Goal: Navigation & Orientation: Go to known website

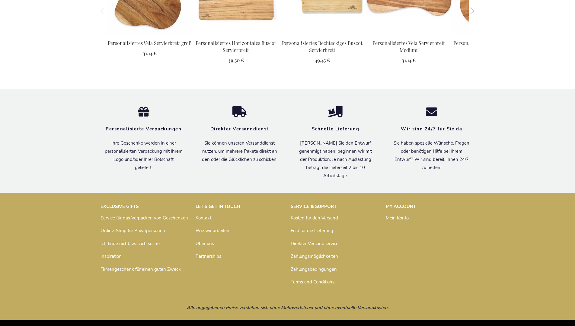
scroll to position [788, 0]
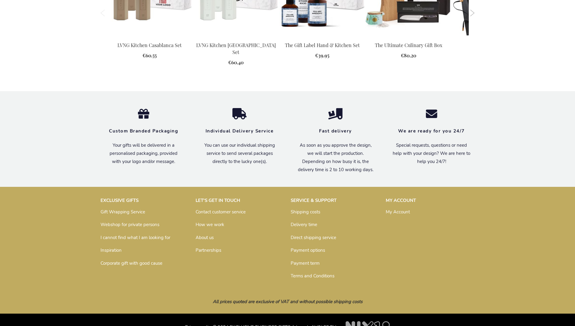
scroll to position [812, 0]
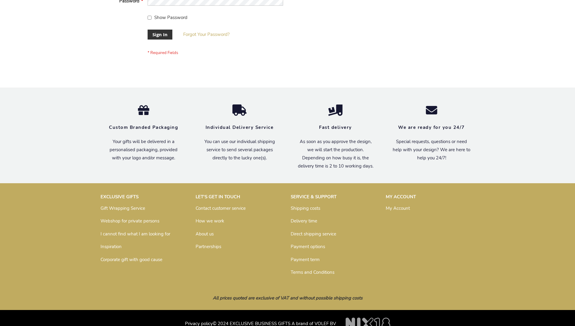
scroll to position [194, 0]
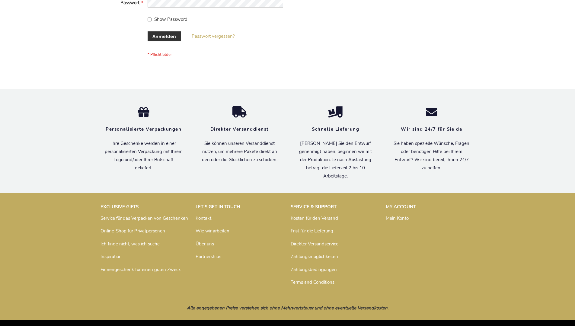
scroll to position [202, 0]
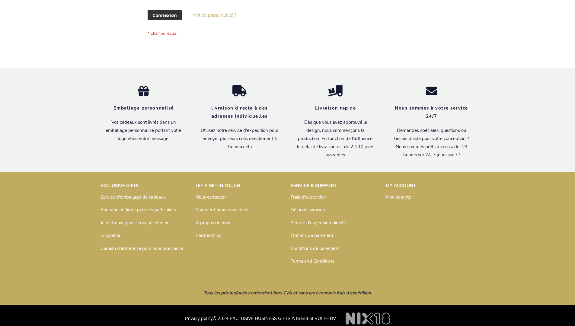
scroll to position [208, 0]
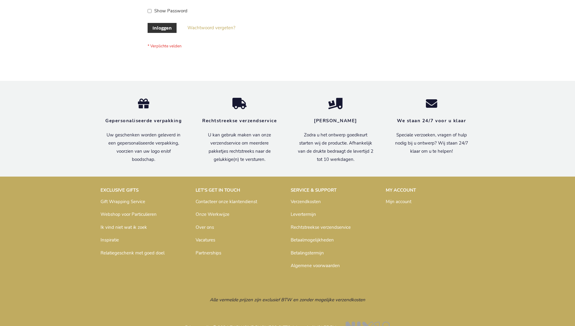
scroll to position [205, 0]
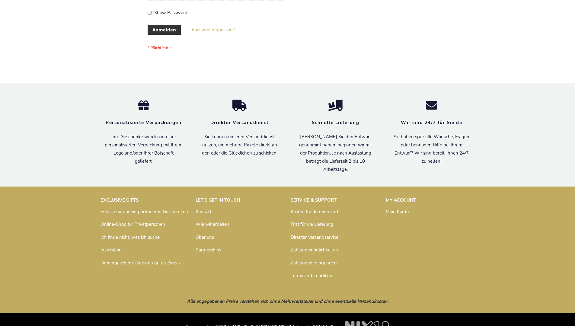
scroll to position [202, 0]
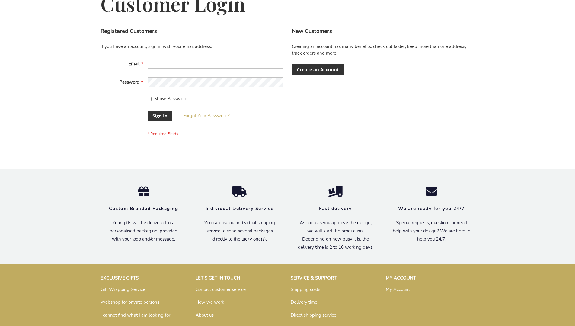
scroll to position [194, 0]
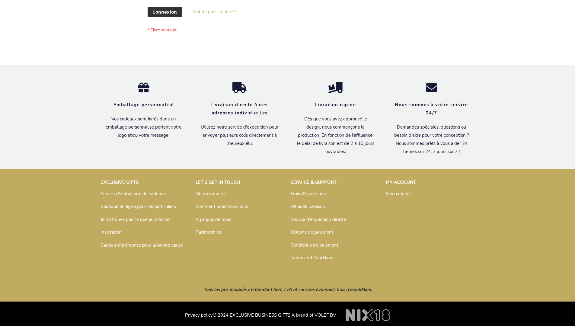
scroll to position [208, 0]
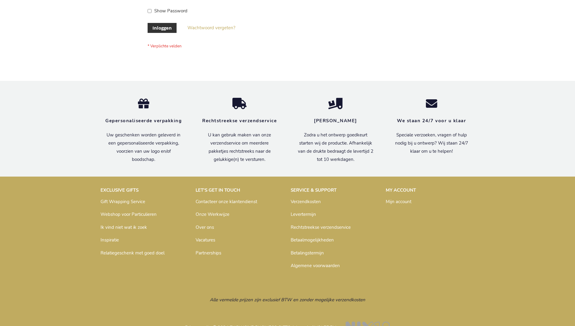
scroll to position [205, 0]
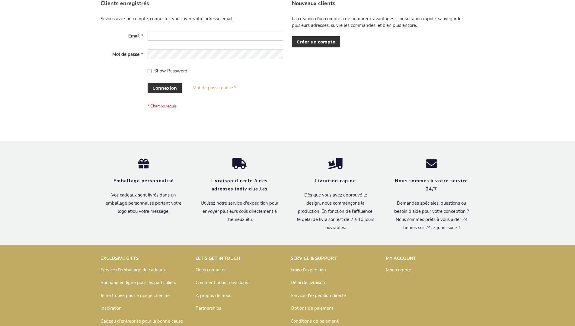
scroll to position [208, 0]
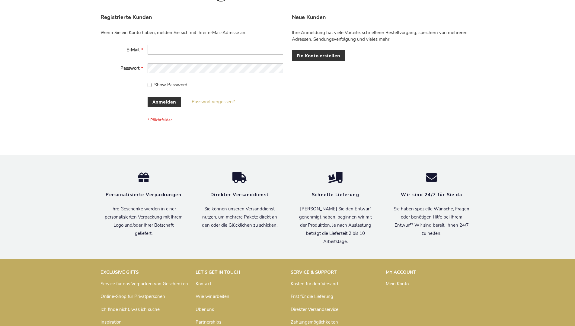
scroll to position [202, 0]
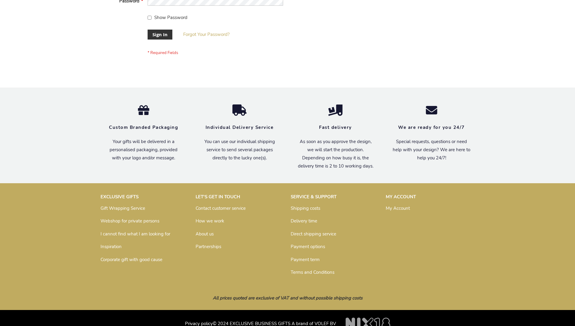
scroll to position [194, 0]
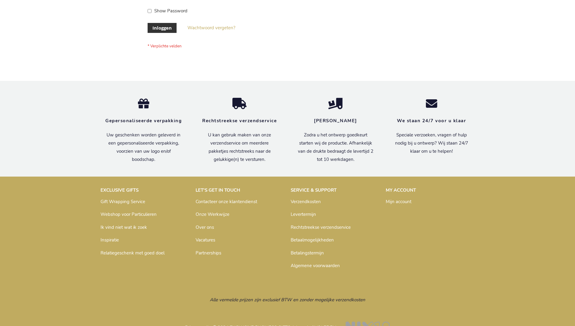
scroll to position [205, 0]
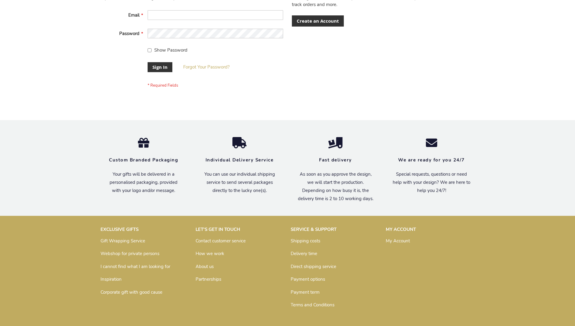
scroll to position [194, 0]
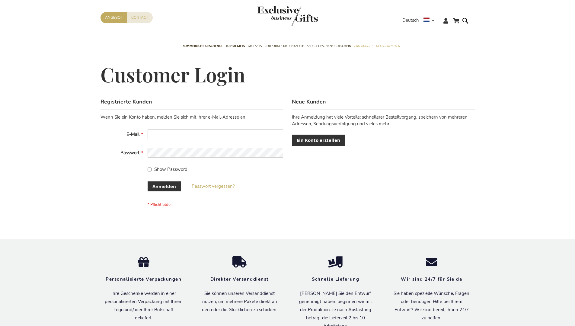
scroll to position [202, 0]
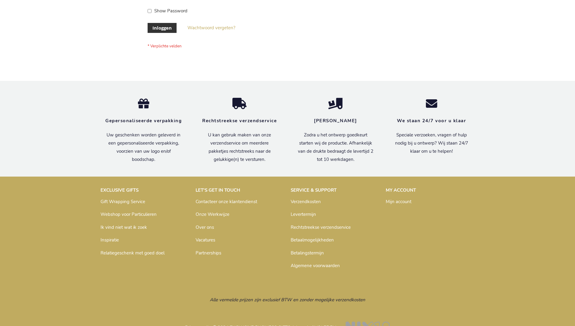
scroll to position [205, 0]
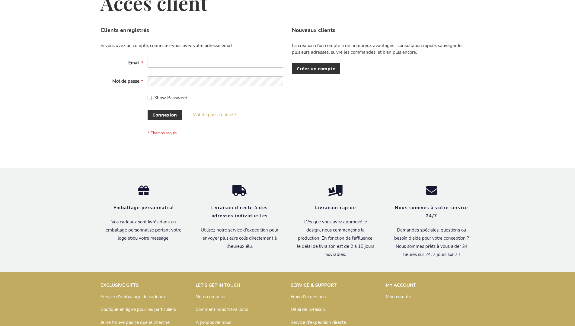
scroll to position [208, 0]
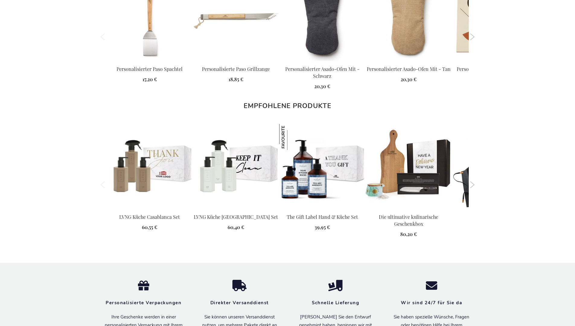
scroll to position [841, 0]
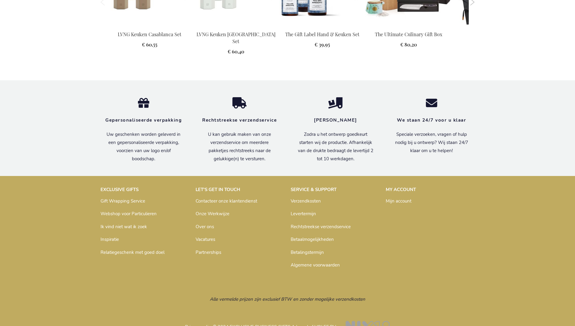
scroll to position [823, 0]
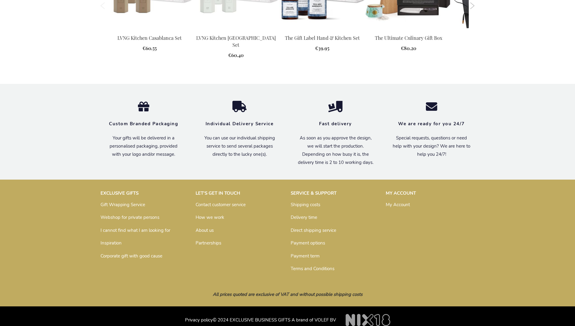
scroll to position [812, 0]
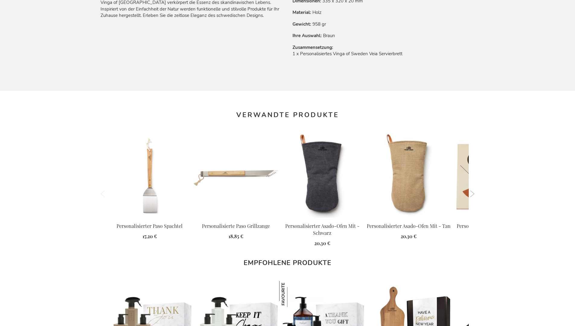
scroll to position [841, 0]
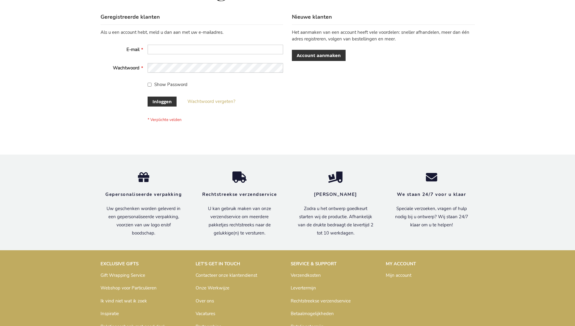
scroll to position [205, 0]
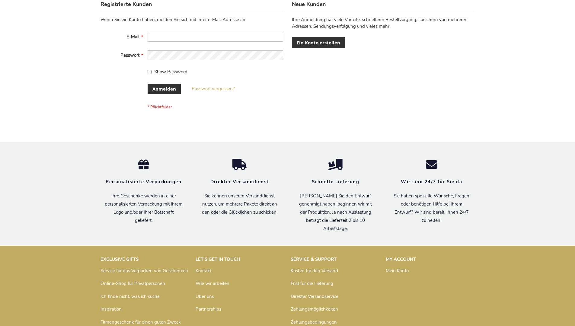
scroll to position [202, 0]
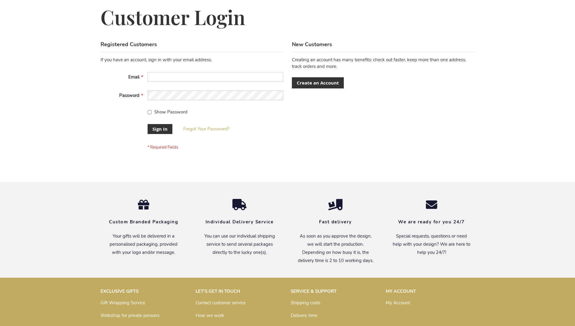
scroll to position [194, 0]
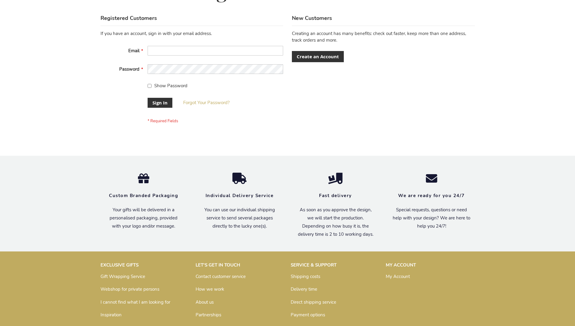
scroll to position [194, 0]
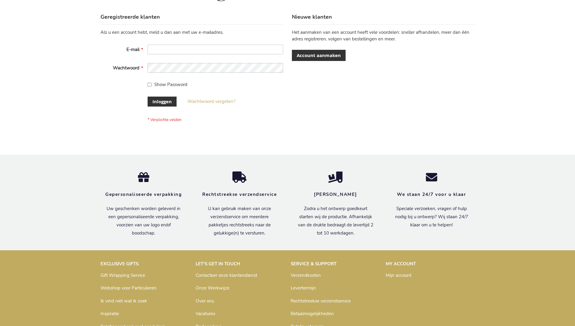
scroll to position [205, 0]
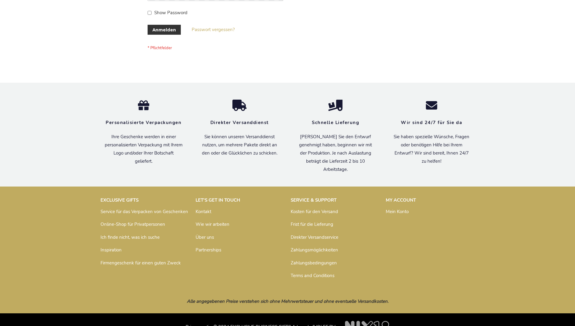
scroll to position [202, 0]
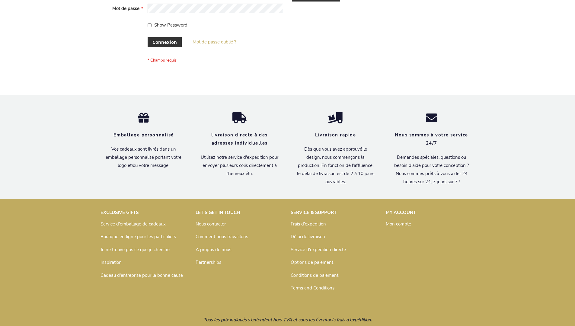
scroll to position [208, 0]
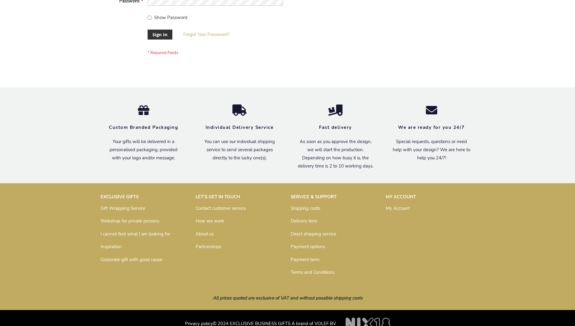
scroll to position [194, 0]
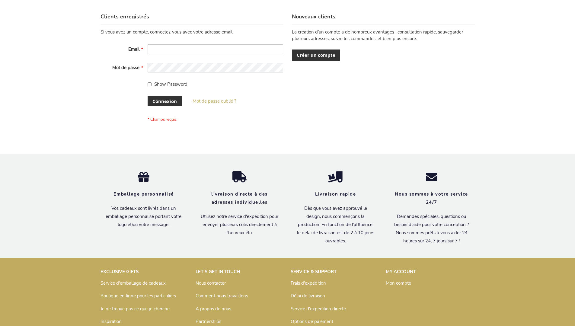
scroll to position [208, 0]
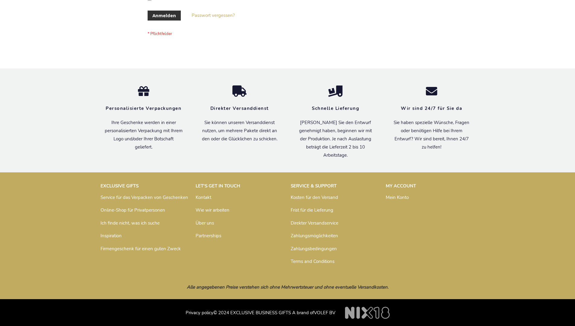
scroll to position [202, 0]
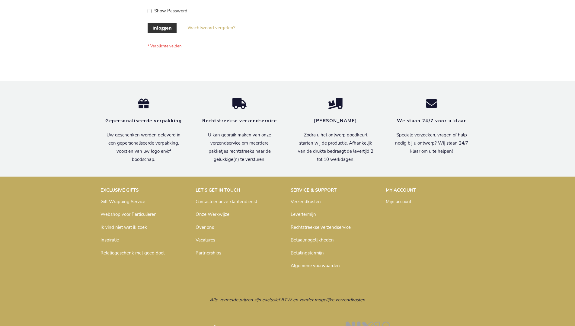
scroll to position [205, 0]
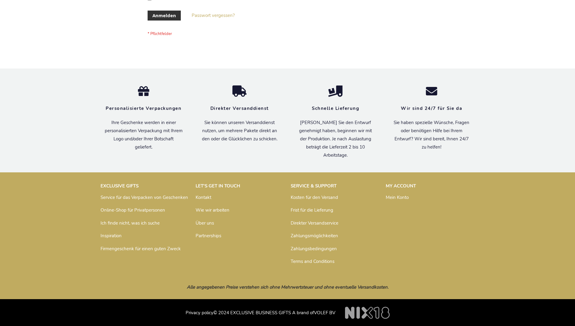
scroll to position [202, 0]
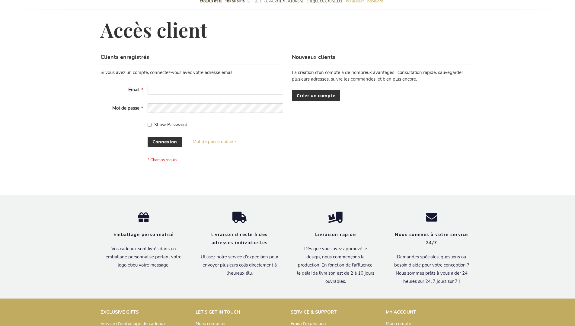
scroll to position [208, 0]
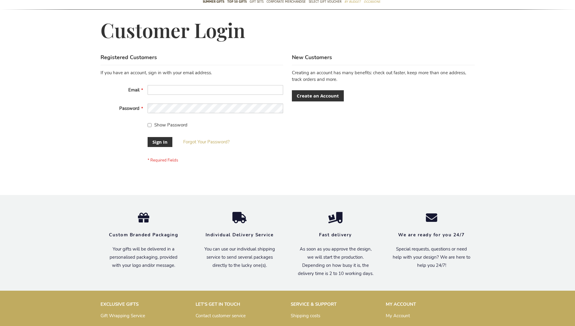
scroll to position [194, 0]
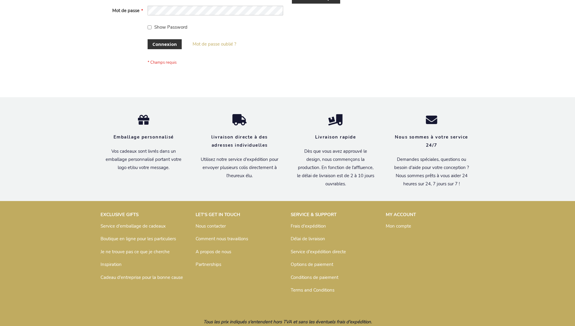
scroll to position [203, 0]
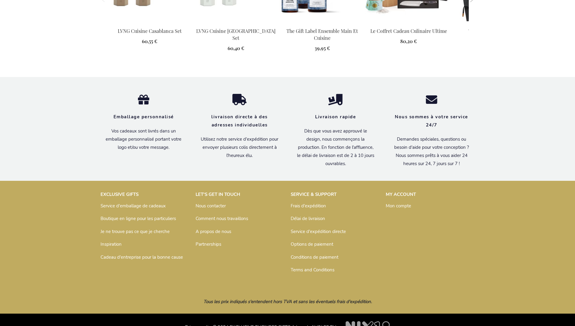
scroll to position [847, 0]
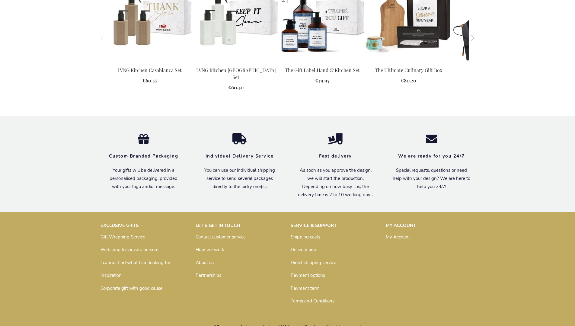
scroll to position [812, 0]
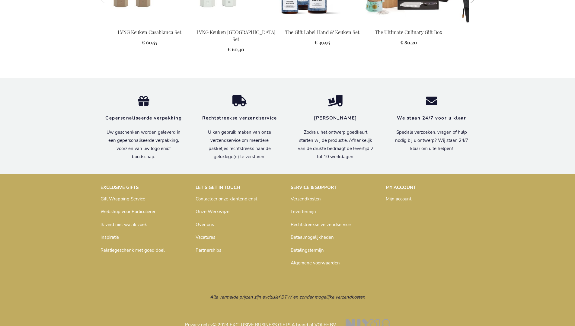
scroll to position [823, 0]
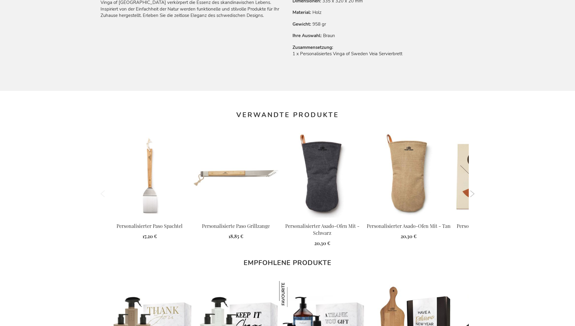
scroll to position [841, 0]
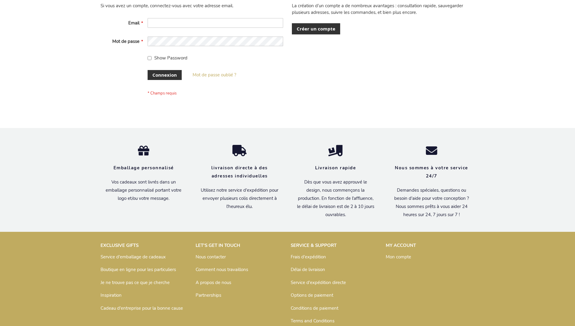
scroll to position [208, 0]
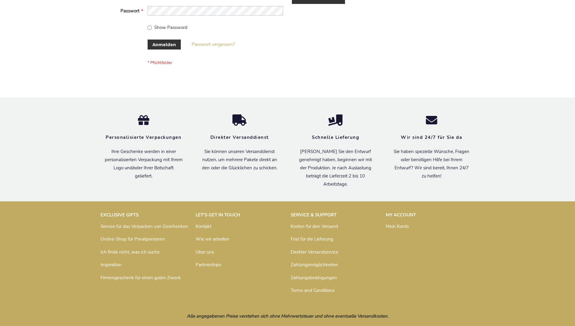
scroll to position [202, 0]
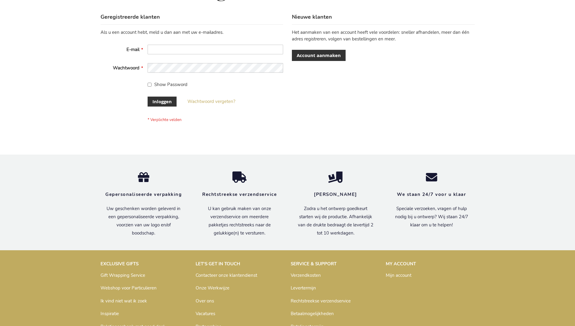
scroll to position [205, 0]
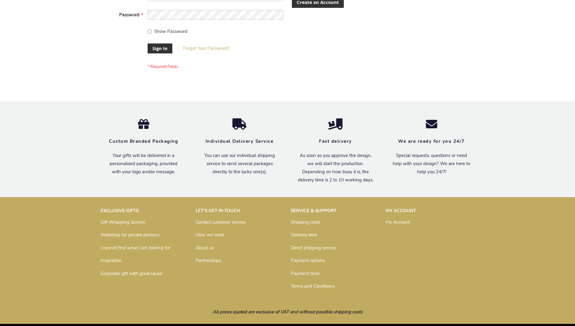
scroll to position [194, 0]
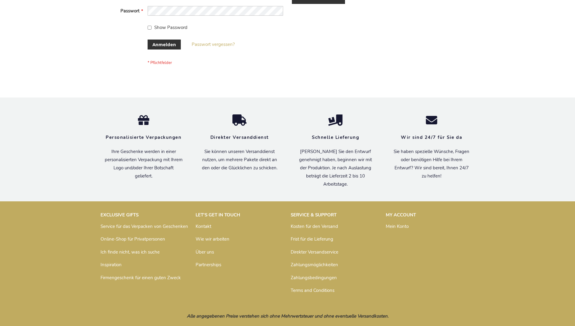
scroll to position [202, 0]
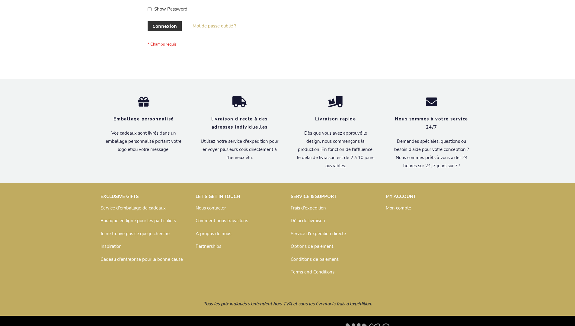
scroll to position [208, 0]
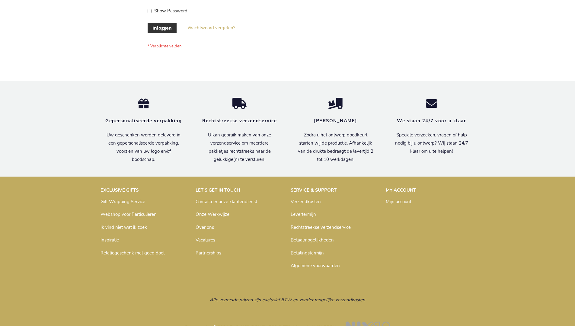
scroll to position [205, 0]
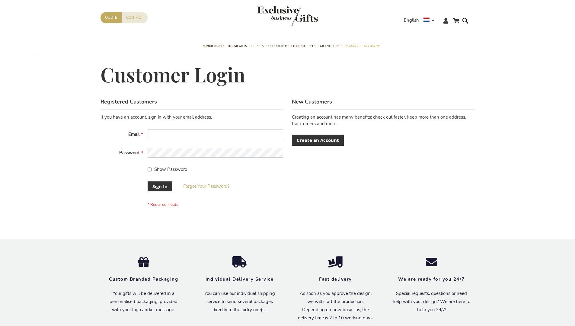
scroll to position [194, 0]
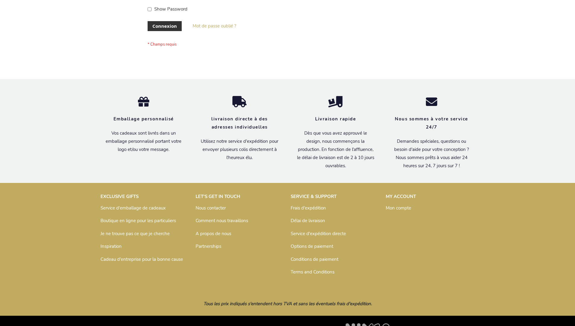
scroll to position [208, 0]
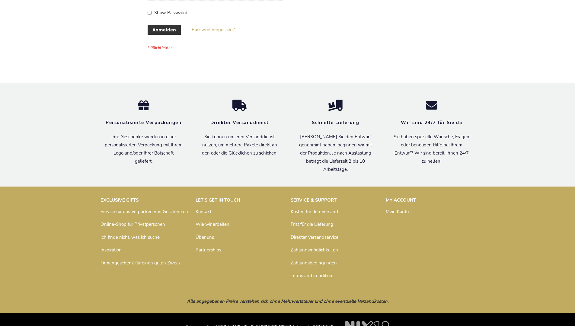
scroll to position [202, 0]
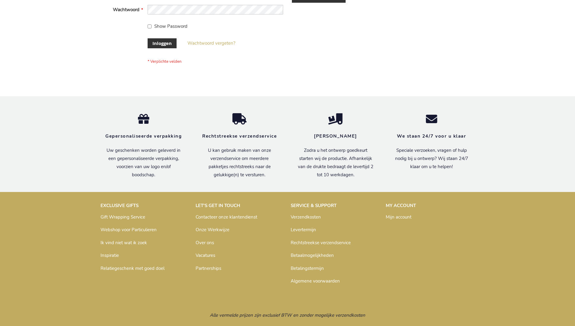
scroll to position [205, 0]
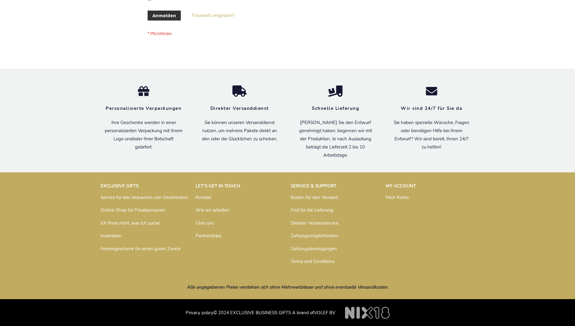
scroll to position [202, 0]
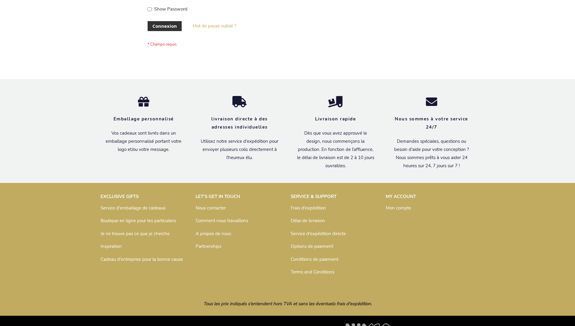
scroll to position [208, 0]
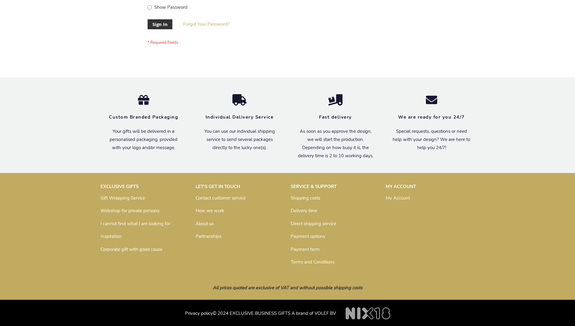
scroll to position [194, 0]
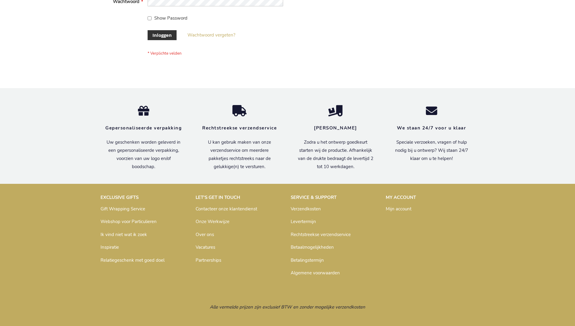
scroll to position [205, 0]
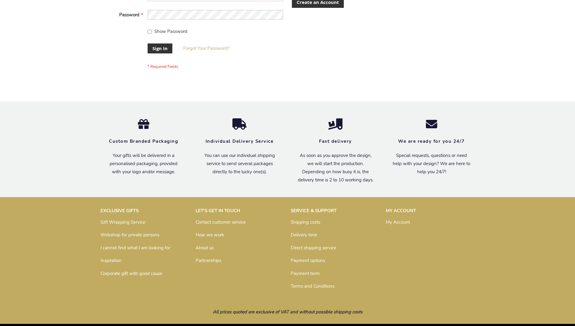
scroll to position [194, 0]
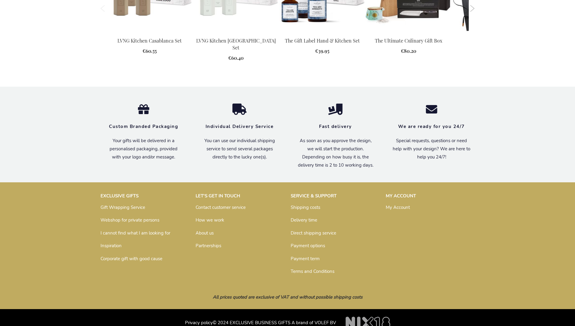
scroll to position [812, 0]
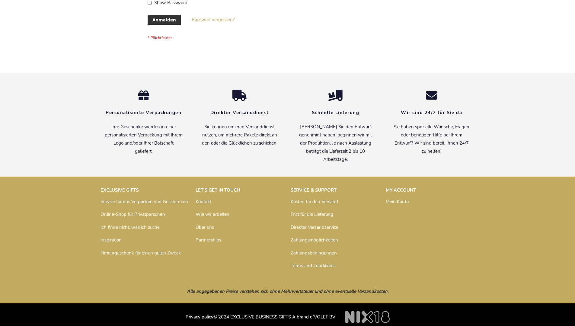
scroll to position [202, 0]
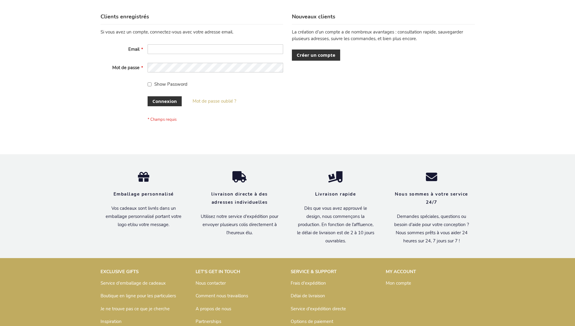
scroll to position [208, 0]
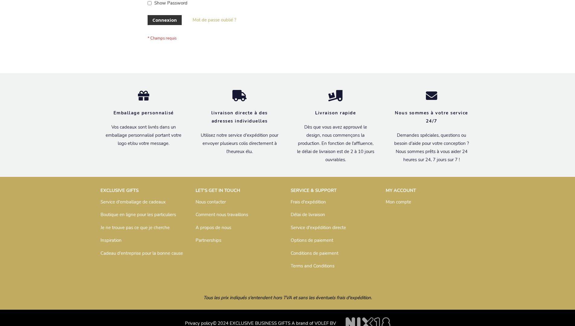
scroll to position [208, 0]
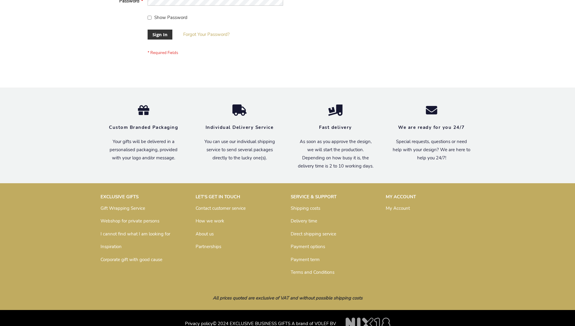
scroll to position [194, 0]
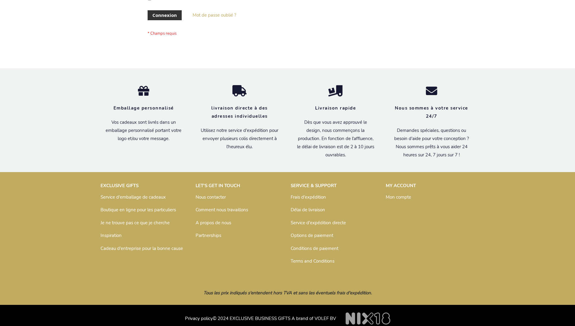
scroll to position [208, 0]
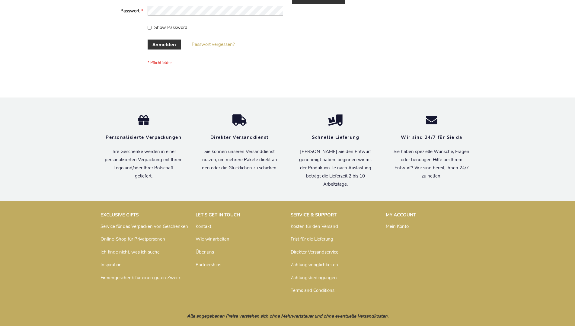
scroll to position [202, 0]
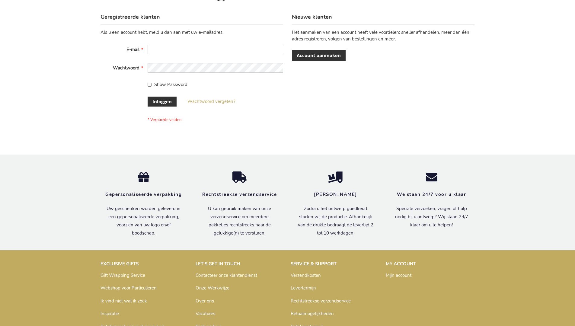
scroll to position [205, 0]
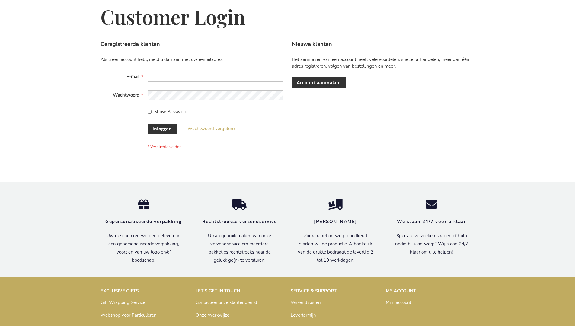
scroll to position [205, 0]
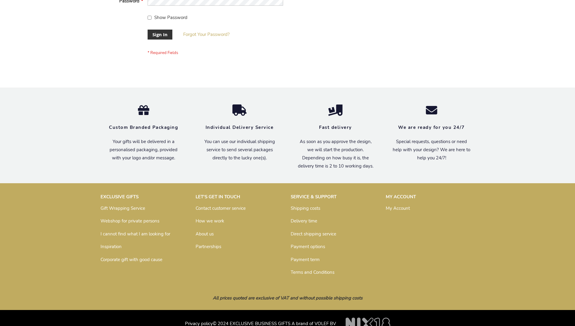
scroll to position [194, 0]
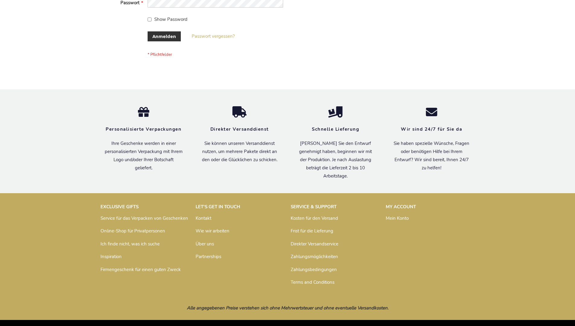
scroll to position [202, 0]
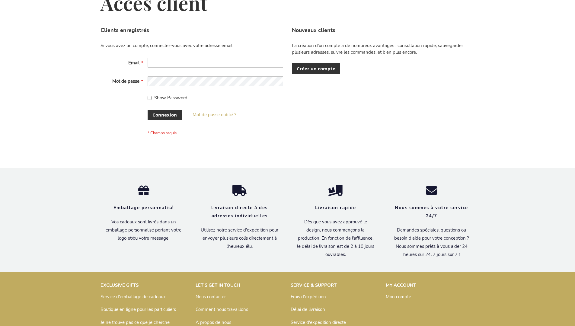
scroll to position [208, 0]
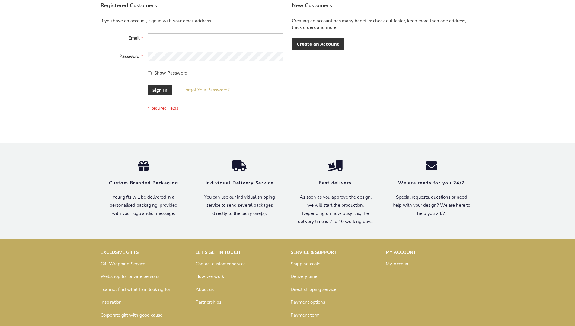
scroll to position [194, 0]
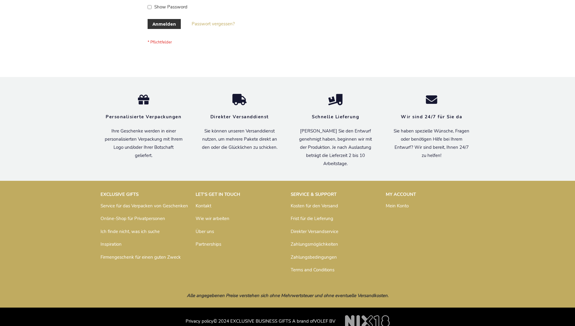
scroll to position [202, 0]
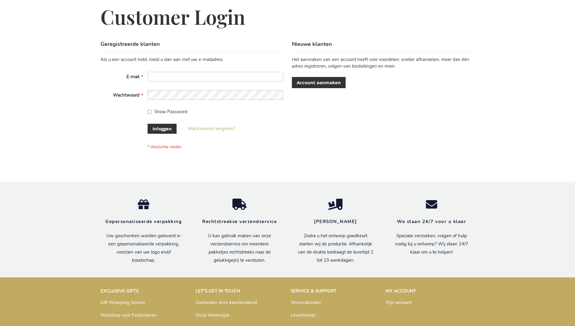
scroll to position [205, 0]
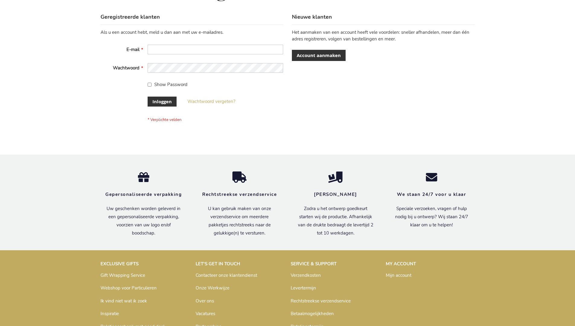
scroll to position [205, 0]
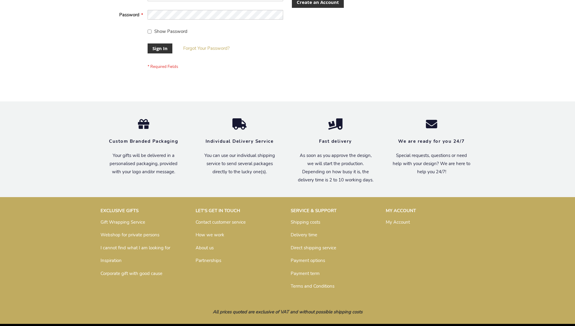
scroll to position [194, 0]
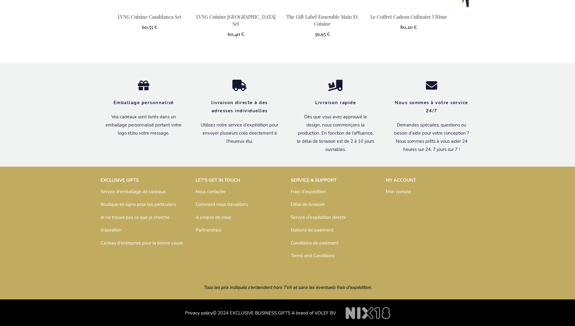
scroll to position [847, 0]
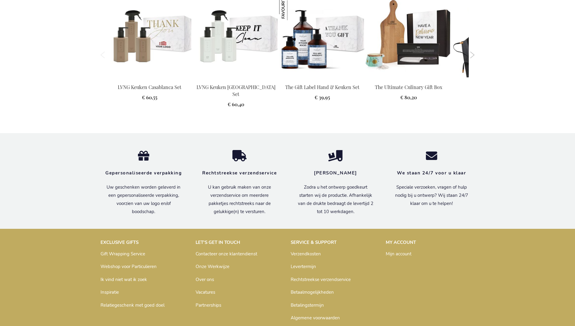
scroll to position [823, 0]
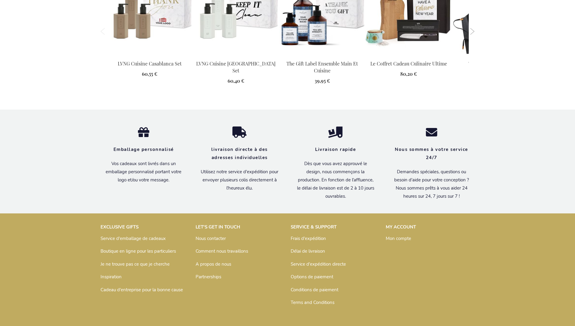
scroll to position [847, 0]
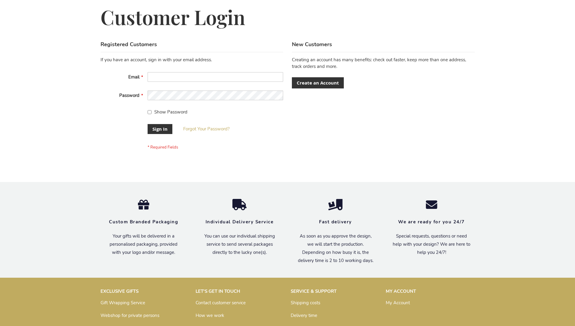
scroll to position [194, 0]
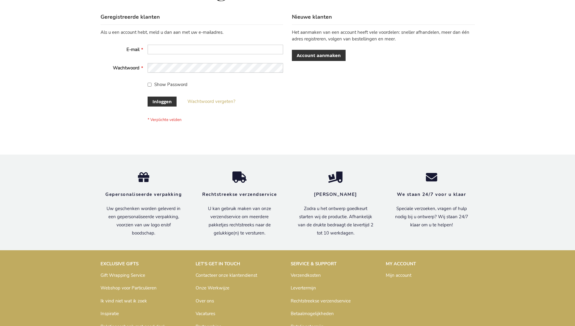
scroll to position [205, 0]
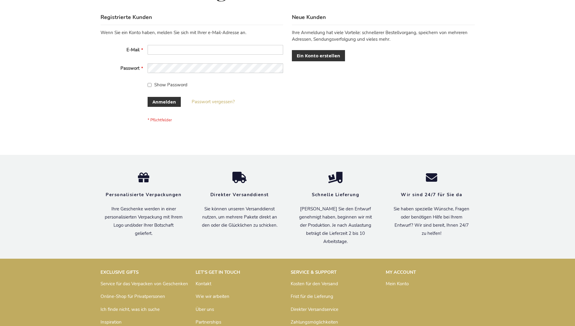
scroll to position [202, 0]
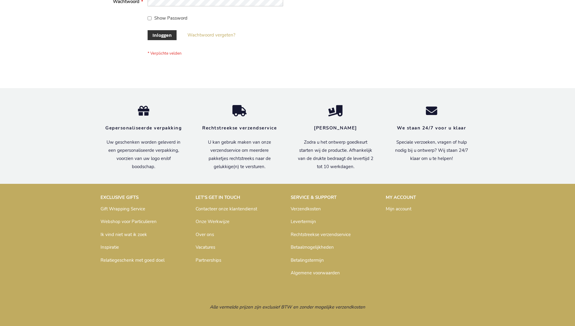
scroll to position [205, 0]
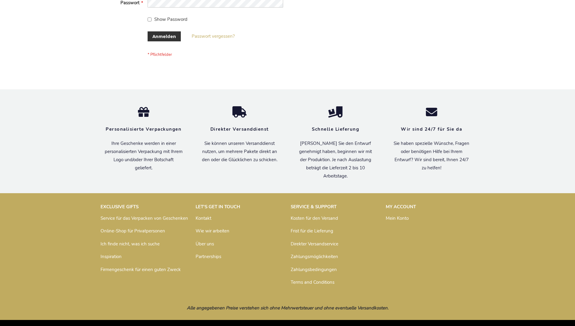
scroll to position [202, 0]
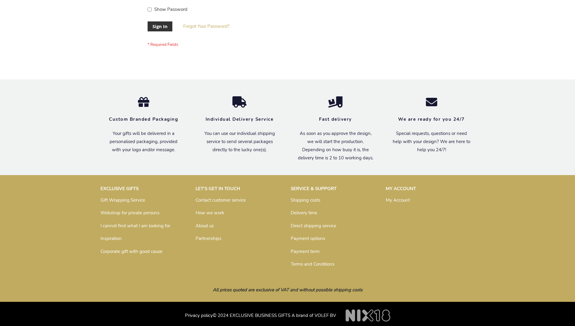
scroll to position [194, 0]
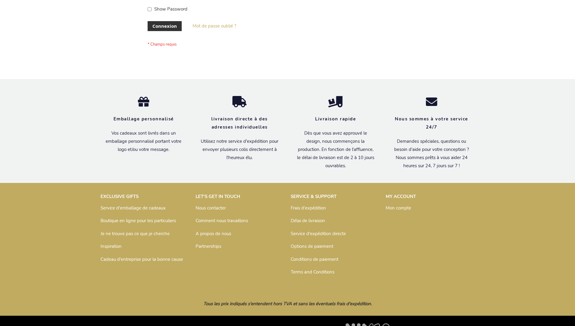
scroll to position [208, 0]
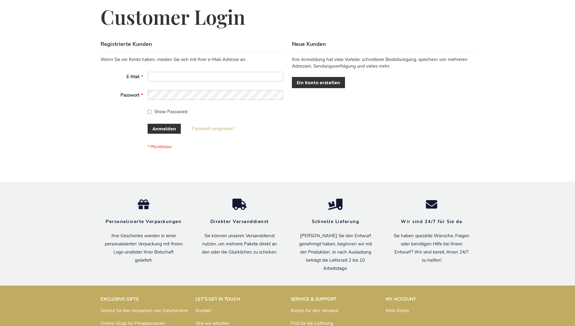
scroll to position [202, 0]
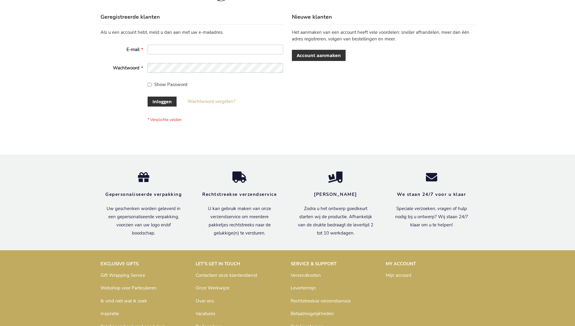
scroll to position [205, 0]
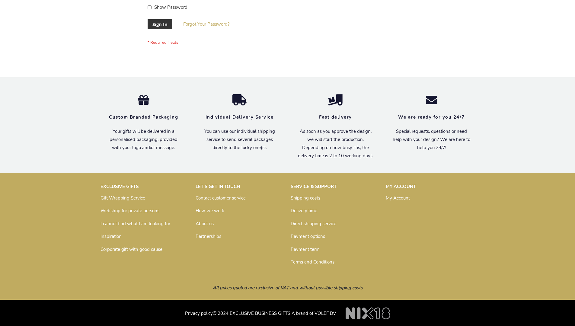
scroll to position [194, 0]
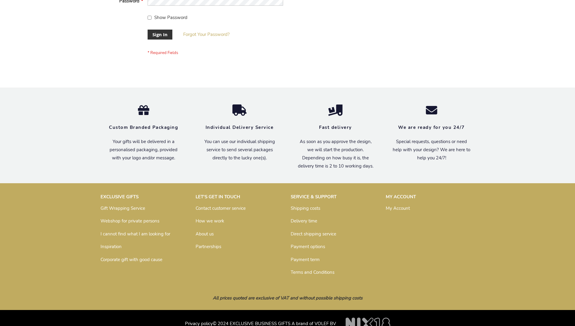
scroll to position [194, 0]
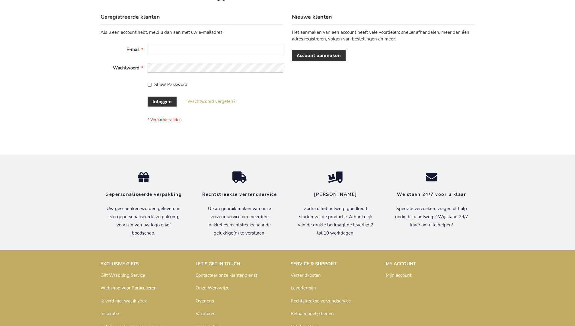
scroll to position [205, 0]
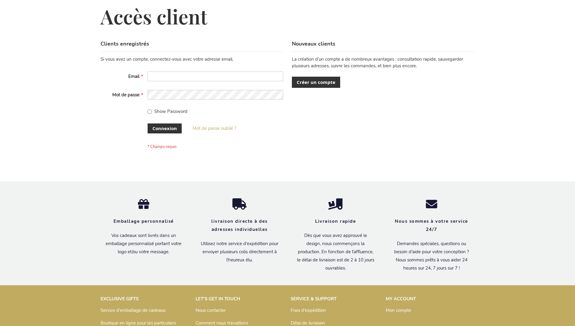
scroll to position [208, 0]
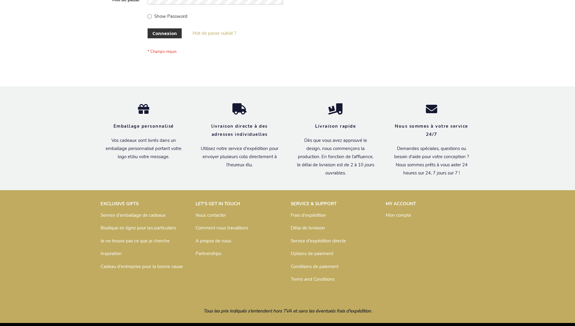
scroll to position [208, 0]
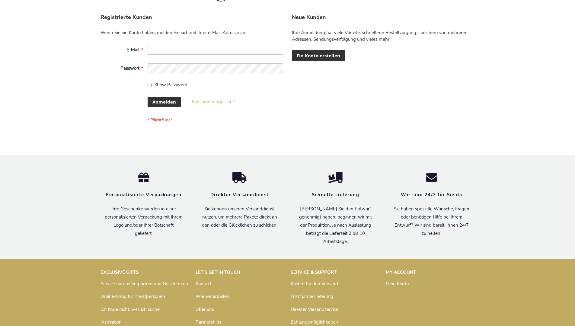
scroll to position [202, 0]
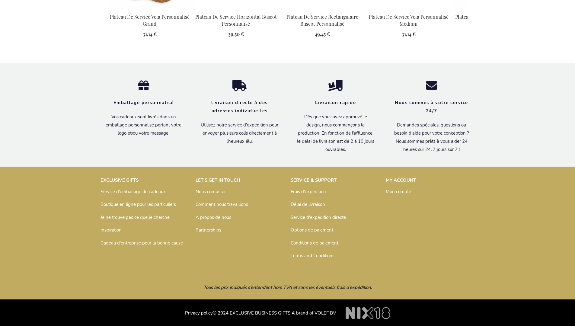
scroll to position [792, 0]
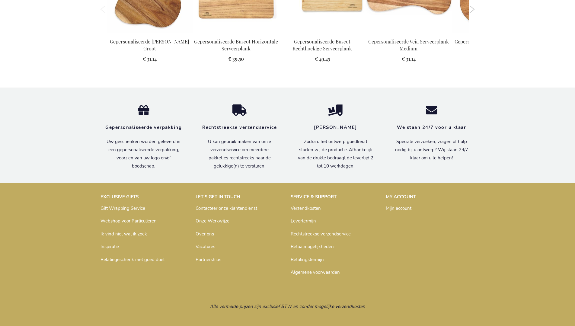
scroll to position [788, 0]
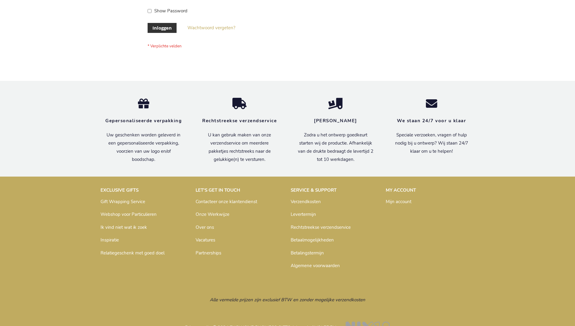
scroll to position [205, 0]
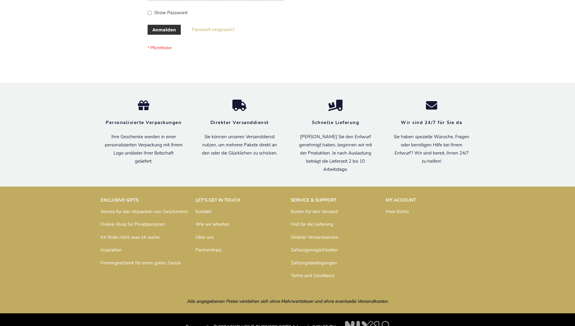
scroll to position [202, 0]
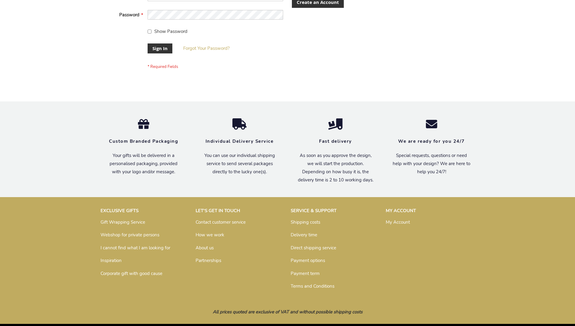
scroll to position [194, 0]
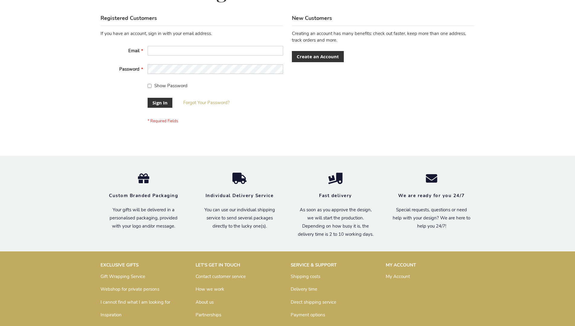
scroll to position [194, 0]
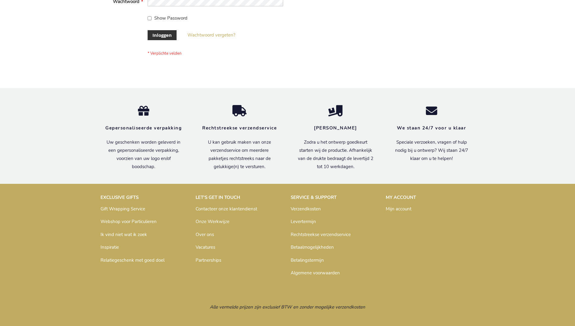
scroll to position [205, 0]
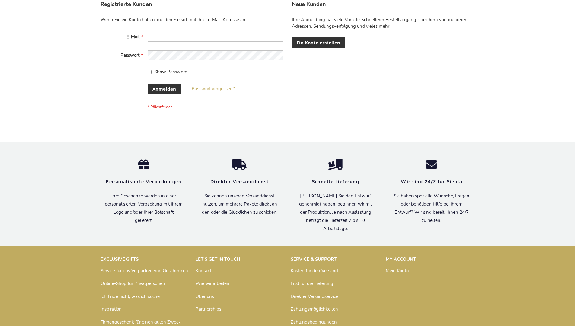
scroll to position [202, 0]
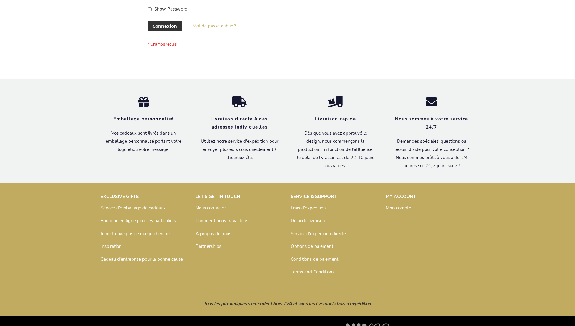
scroll to position [208, 0]
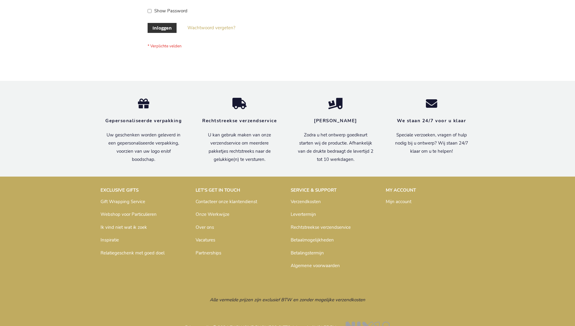
scroll to position [205, 0]
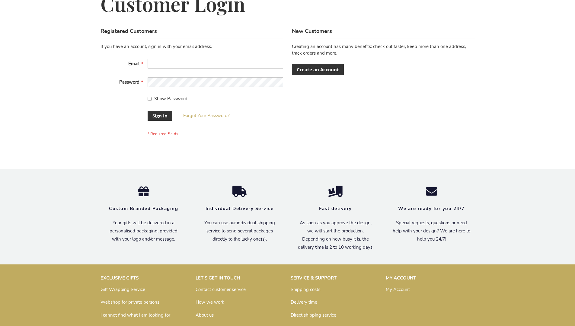
scroll to position [194, 0]
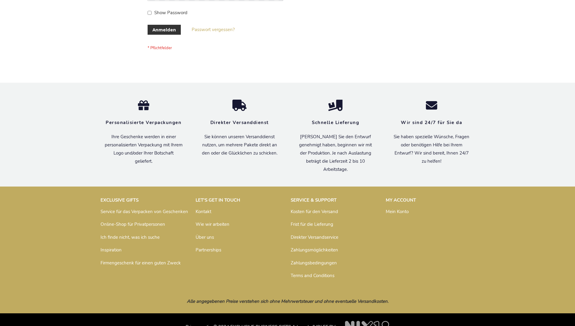
scroll to position [202, 0]
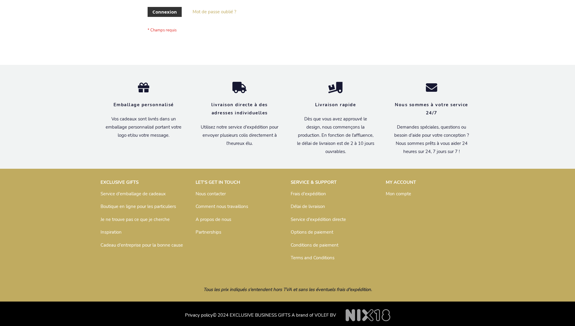
scroll to position [208, 0]
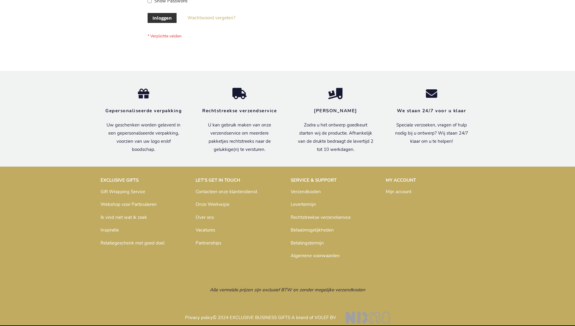
scroll to position [205, 0]
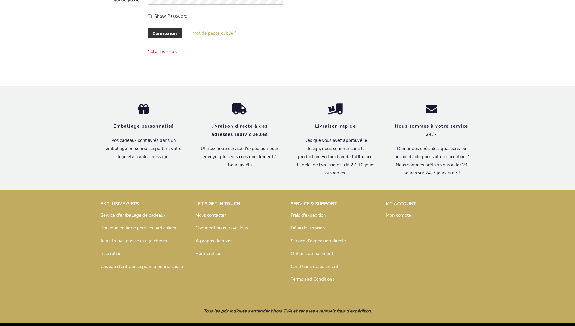
scroll to position [208, 0]
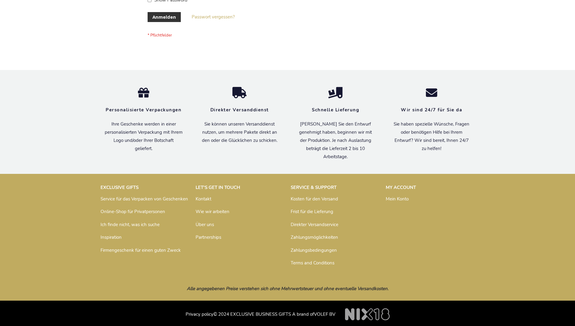
scroll to position [202, 0]
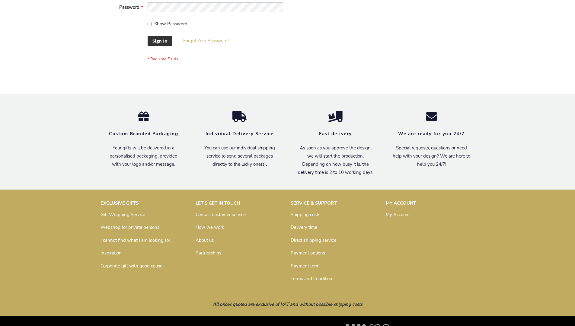
scroll to position [194, 0]
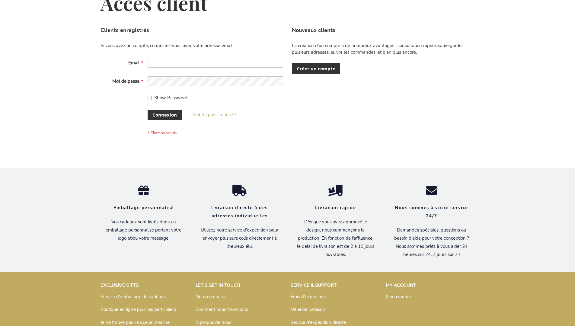
scroll to position [208, 0]
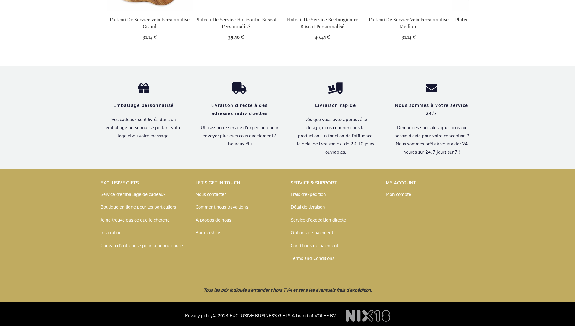
scroll to position [792, 0]
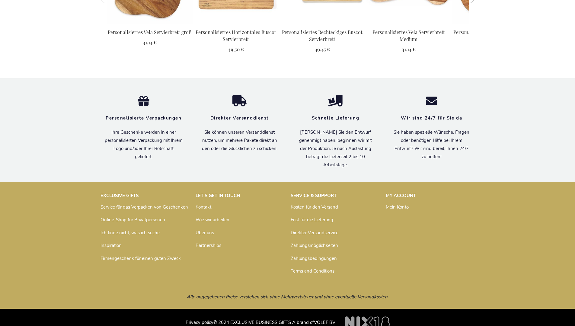
scroll to position [788, 0]
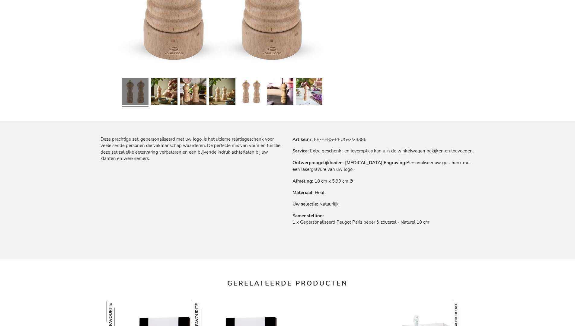
scroll to position [791, 0]
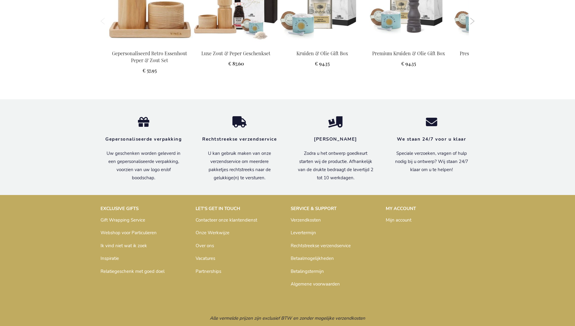
scroll to position [833, 0]
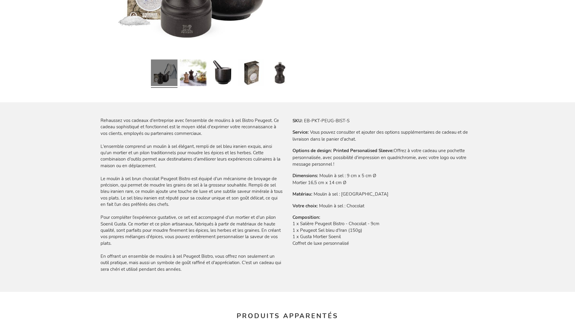
scroll to position [846, 0]
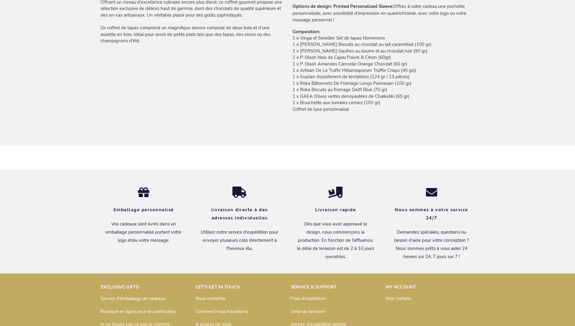
scroll to position [539, 0]
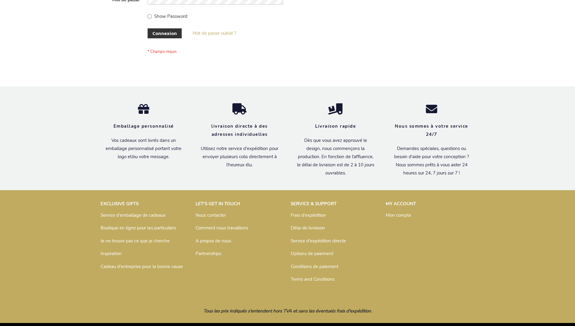
scroll to position [208, 0]
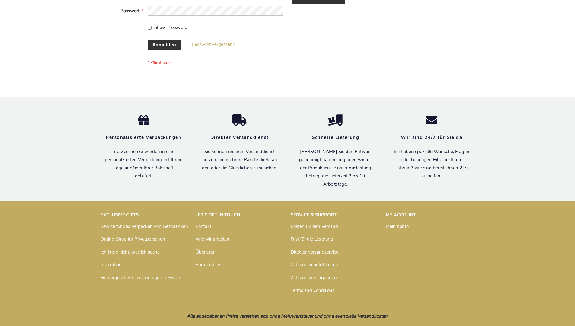
scroll to position [202, 0]
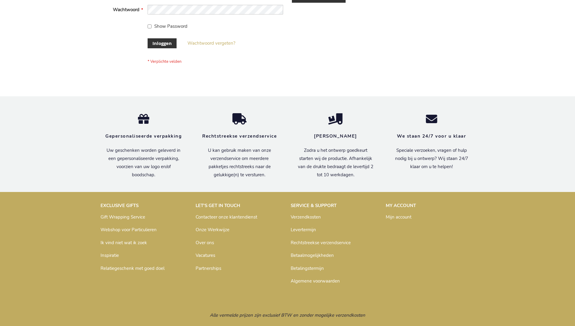
scroll to position [205, 0]
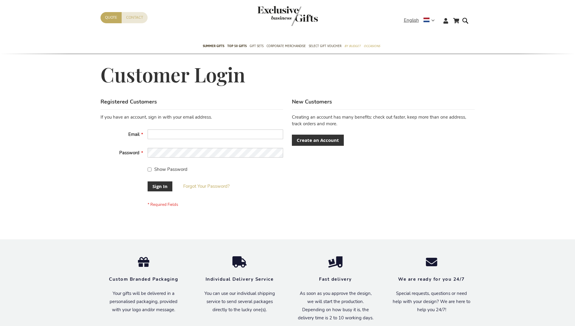
scroll to position [194, 0]
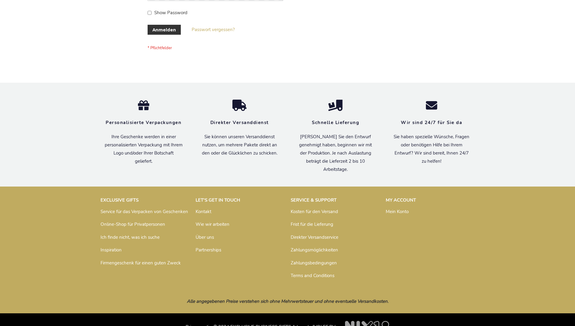
scroll to position [202, 0]
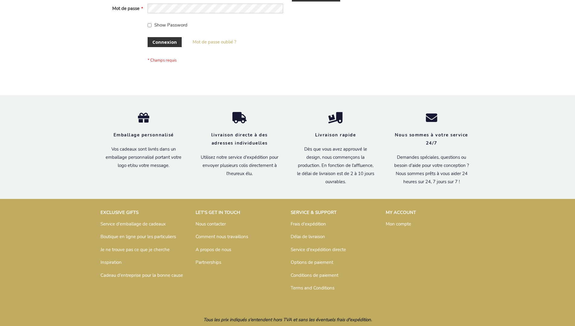
scroll to position [208, 0]
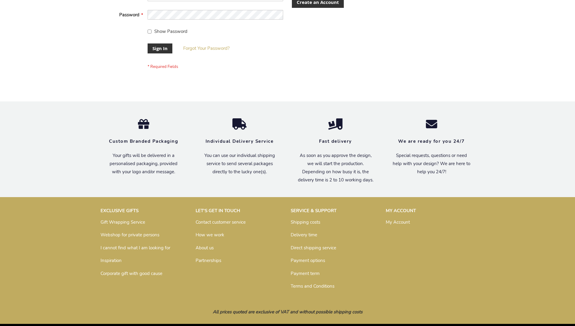
scroll to position [194, 0]
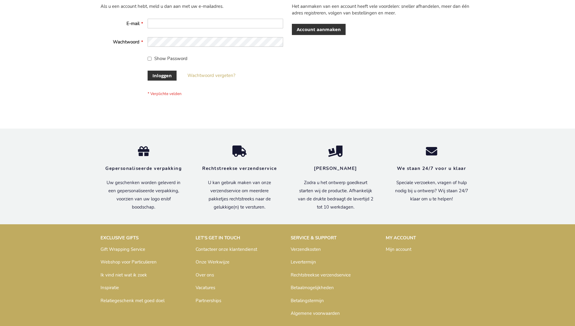
scroll to position [205, 0]
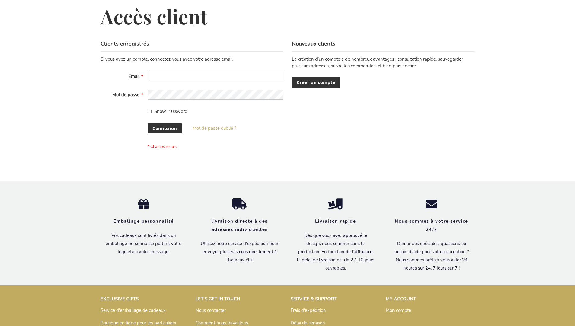
scroll to position [208, 0]
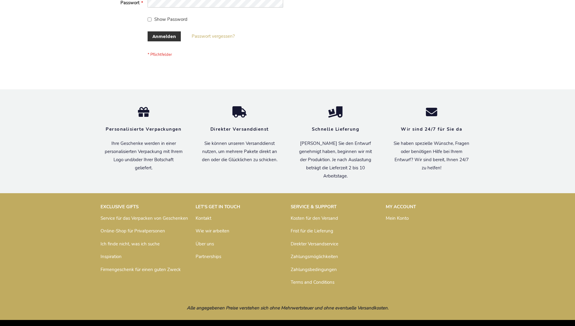
scroll to position [202, 0]
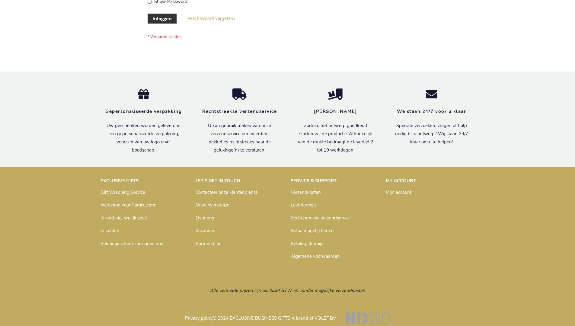
scroll to position [200, 0]
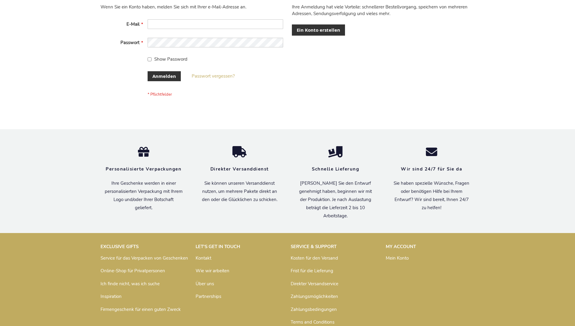
scroll to position [202, 0]
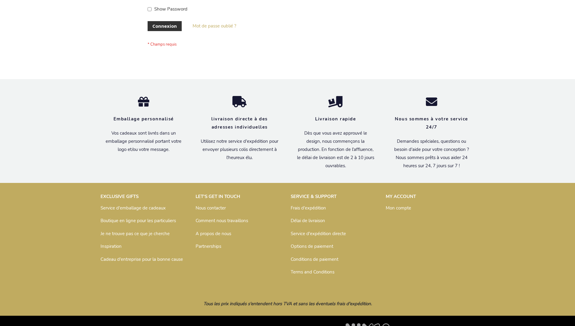
scroll to position [208, 0]
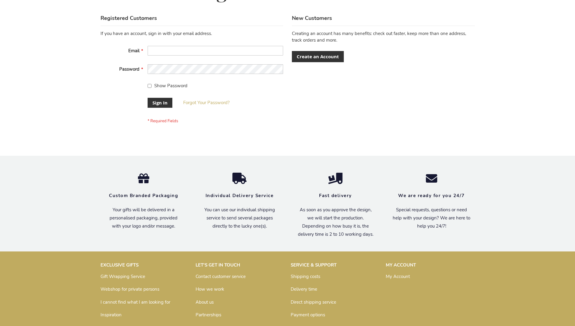
scroll to position [194, 0]
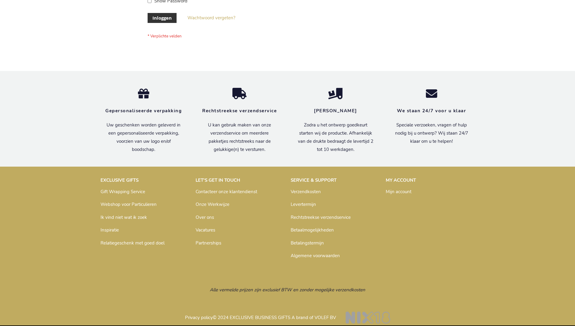
scroll to position [205, 0]
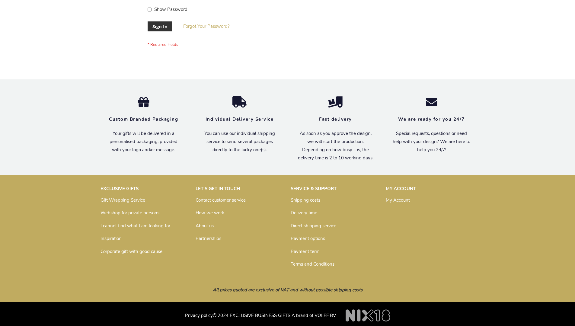
scroll to position [194, 0]
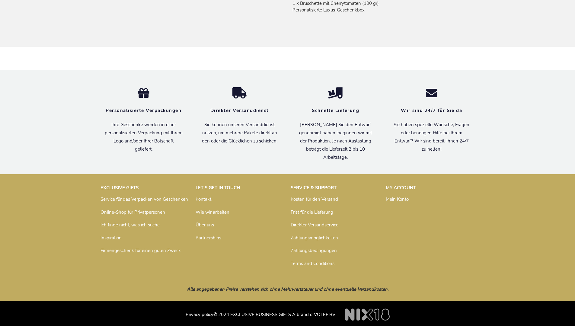
scroll to position [533, 0]
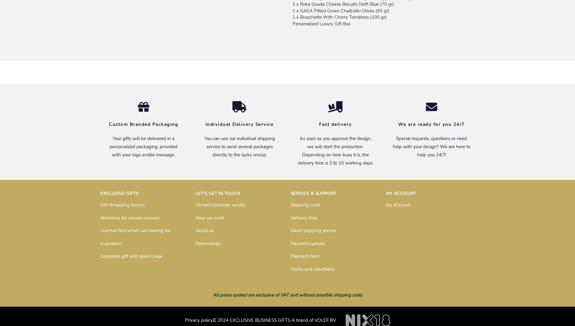
scroll to position [525, 0]
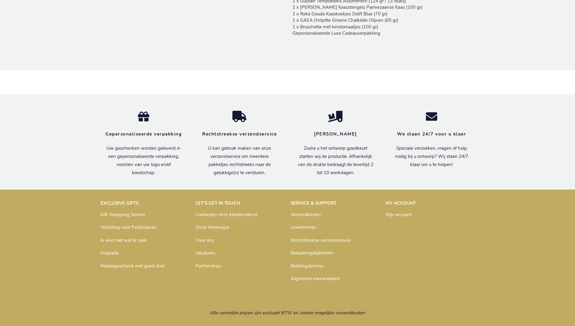
scroll to position [529, 0]
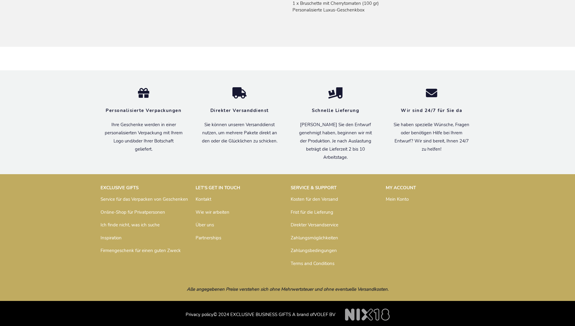
scroll to position [533, 0]
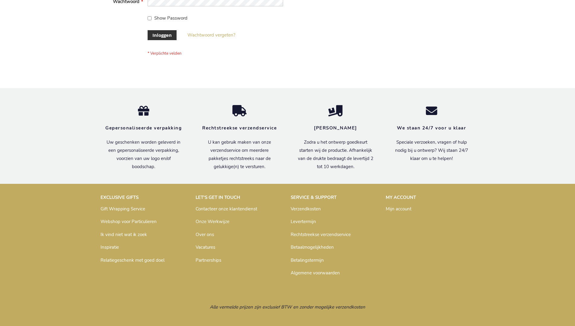
scroll to position [205, 0]
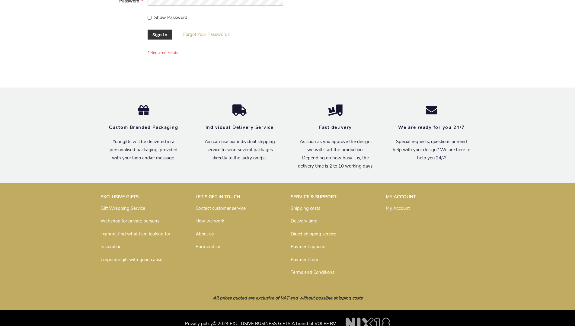
scroll to position [194, 0]
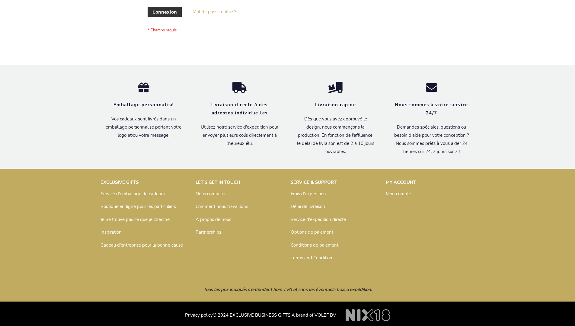
scroll to position [208, 0]
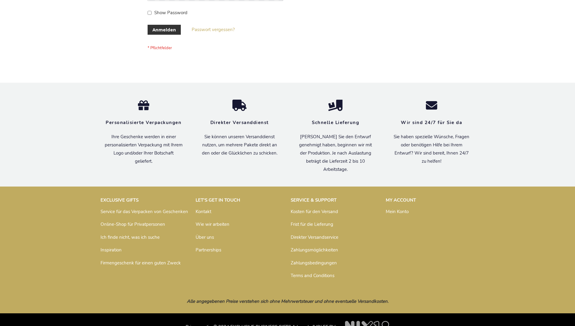
scroll to position [202, 0]
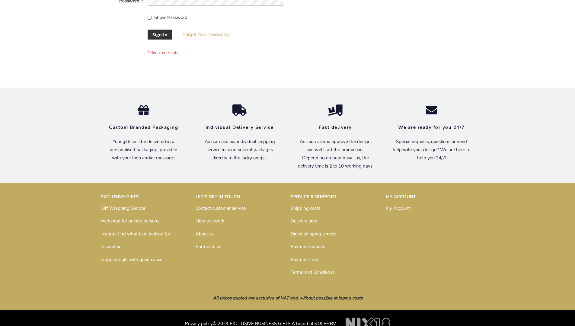
scroll to position [194, 0]
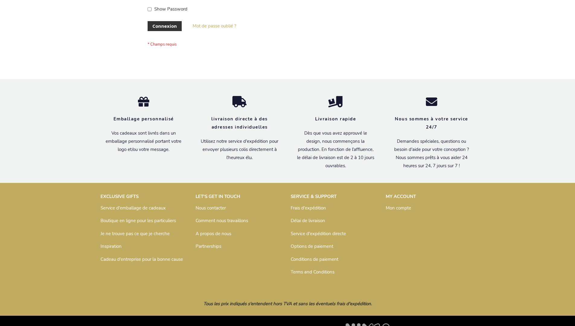
scroll to position [208, 0]
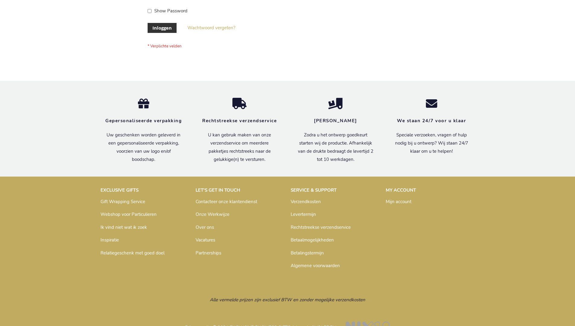
scroll to position [205, 0]
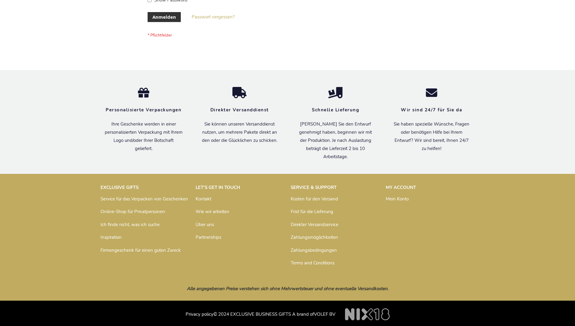
scroll to position [202, 0]
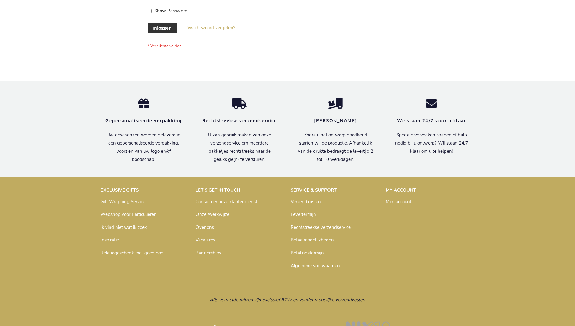
scroll to position [205, 0]
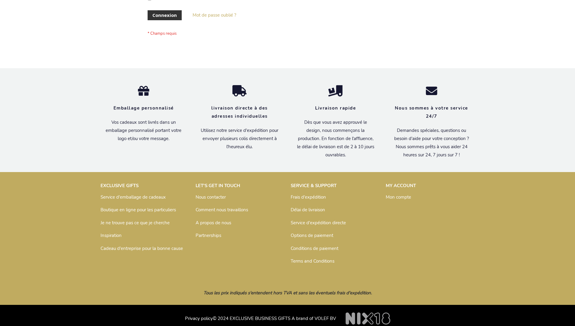
scroll to position [208, 0]
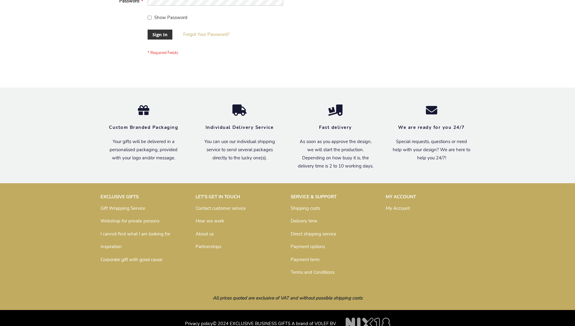
scroll to position [194, 0]
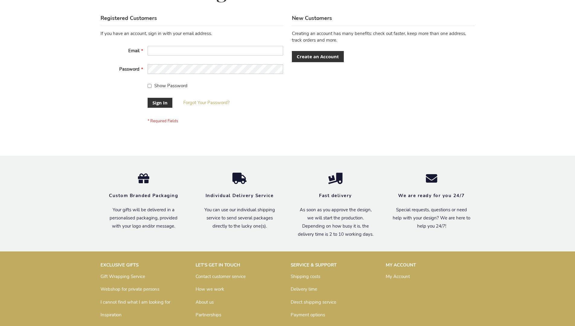
scroll to position [194, 0]
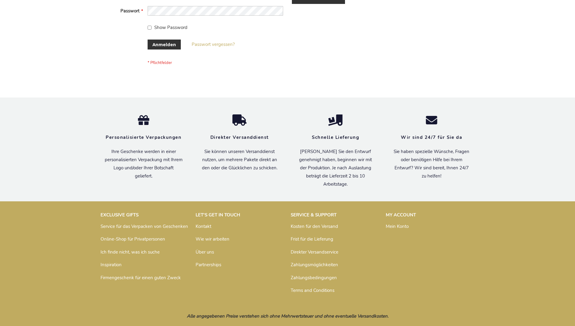
scroll to position [202, 0]
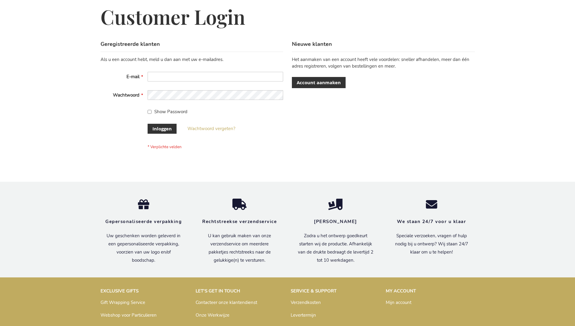
scroll to position [205, 0]
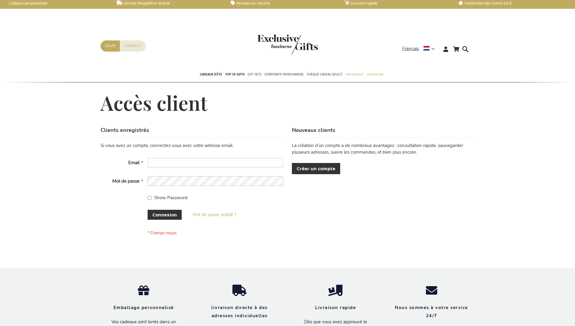
scroll to position [208, 0]
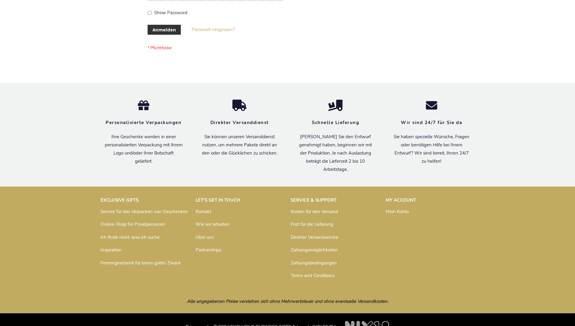
scroll to position [202, 0]
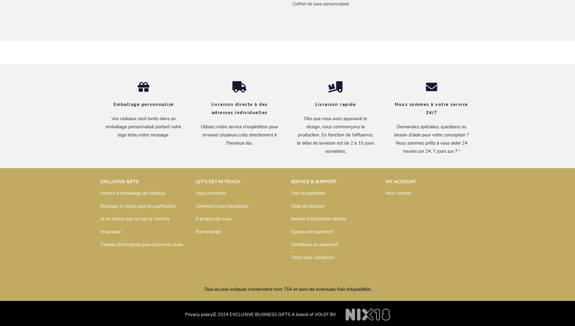
scroll to position [539, 0]
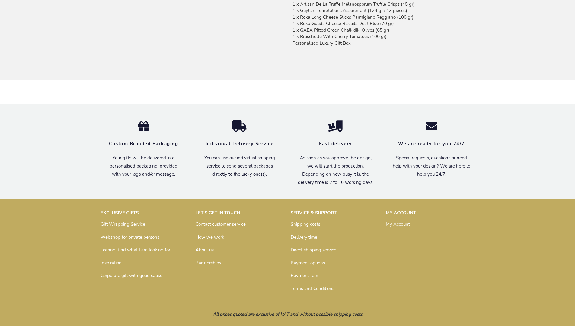
scroll to position [525, 0]
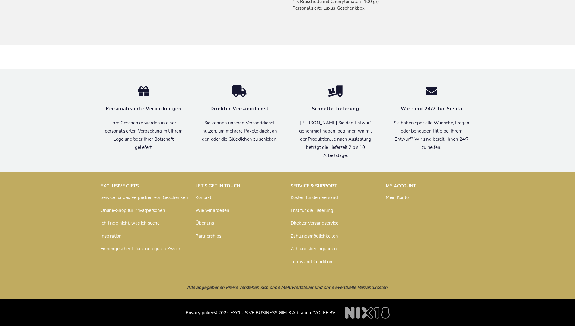
scroll to position [533, 0]
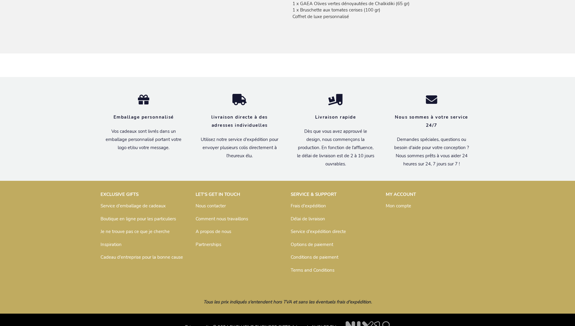
scroll to position [539, 0]
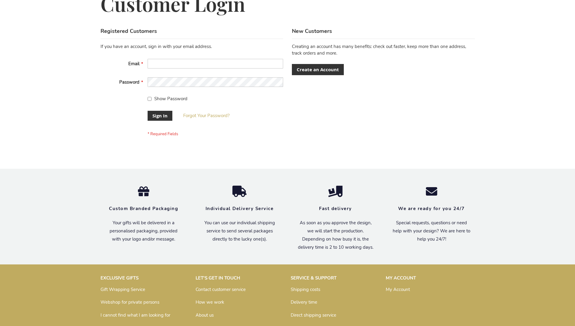
scroll to position [194, 0]
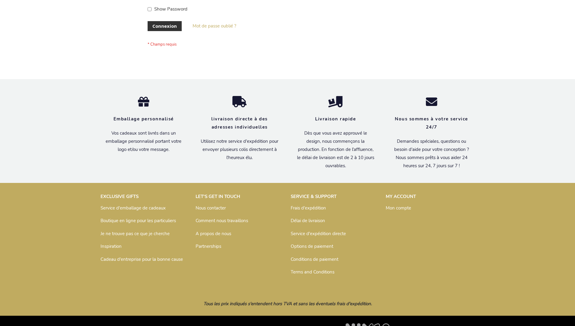
scroll to position [208, 0]
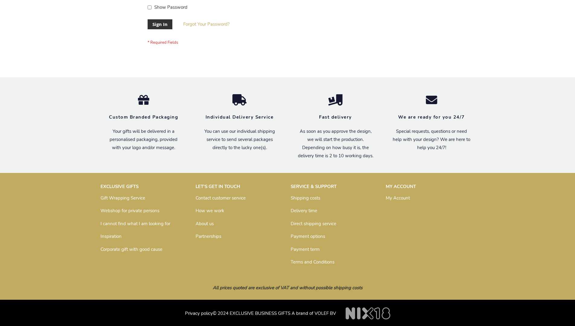
scroll to position [194, 0]
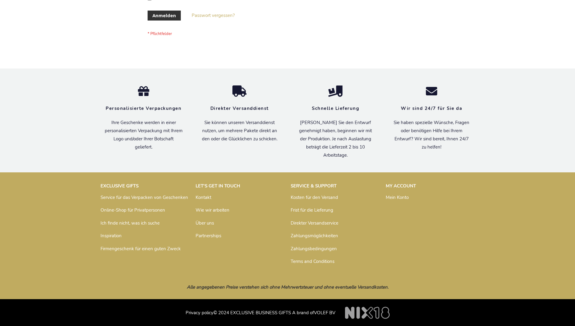
scroll to position [202, 0]
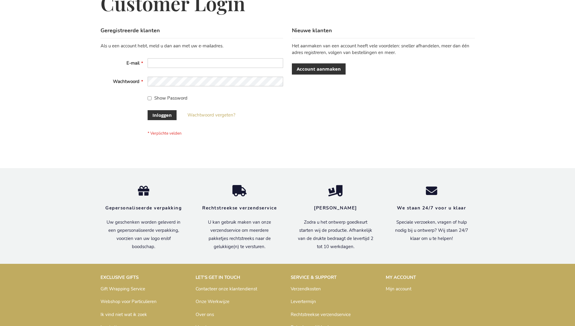
scroll to position [205, 0]
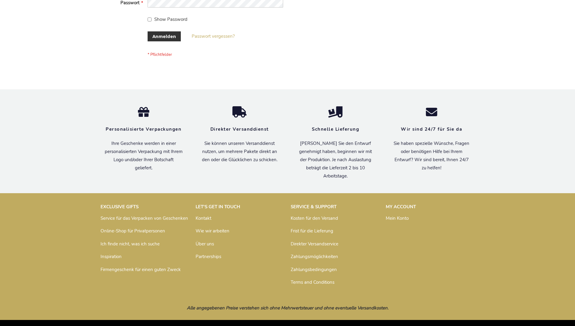
scroll to position [202, 0]
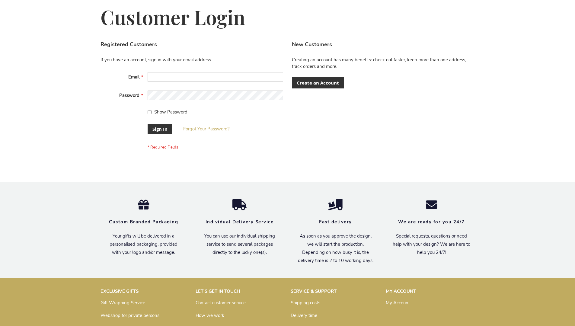
scroll to position [194, 0]
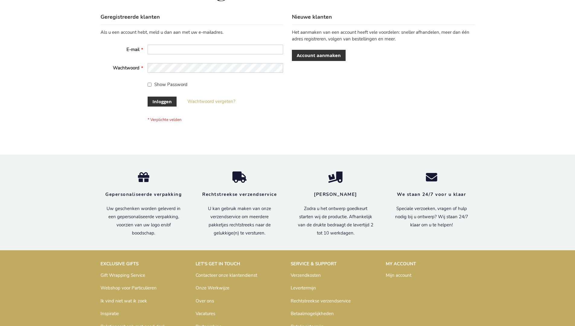
scroll to position [205, 0]
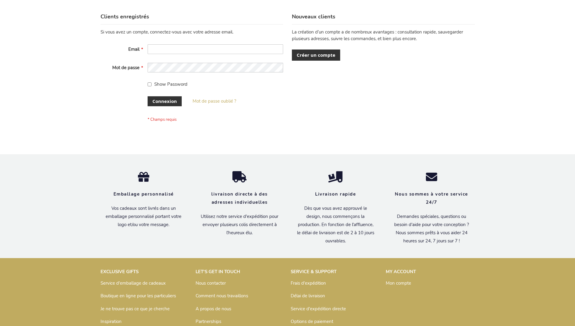
scroll to position [208, 0]
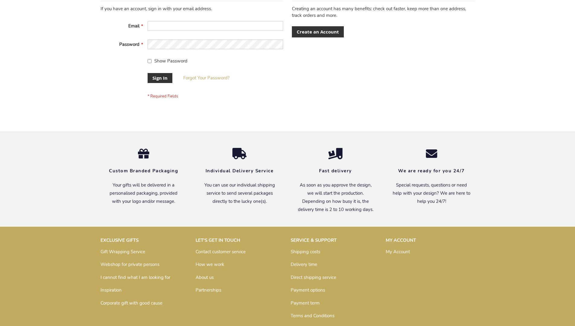
scroll to position [194, 0]
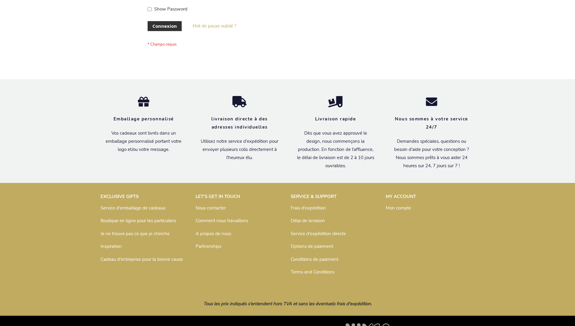
scroll to position [208, 0]
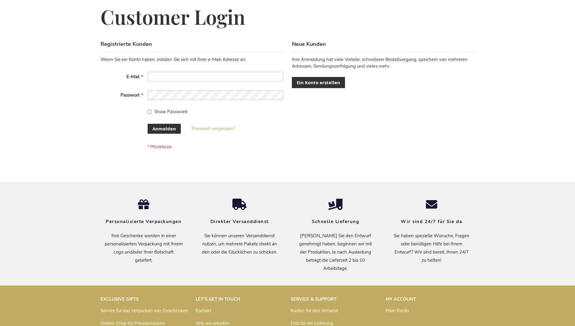
scroll to position [202, 0]
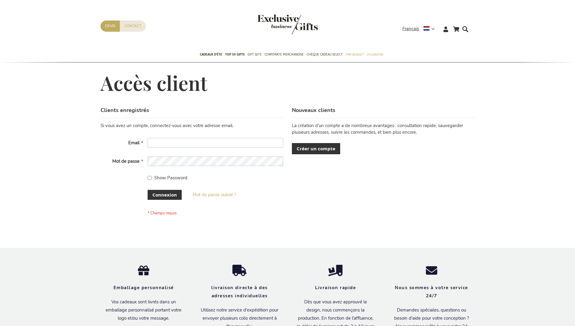
scroll to position [208, 0]
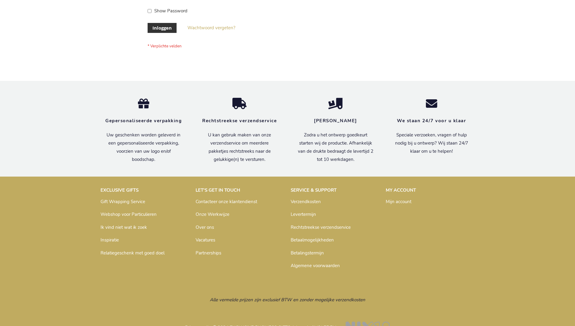
scroll to position [205, 0]
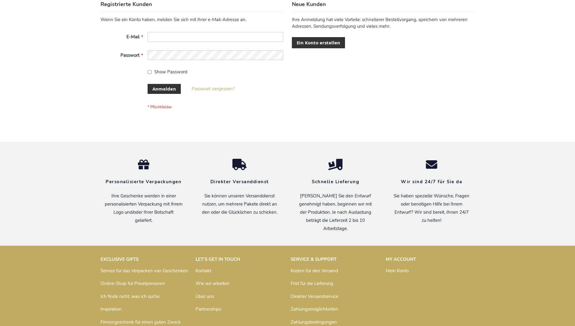
scroll to position [202, 0]
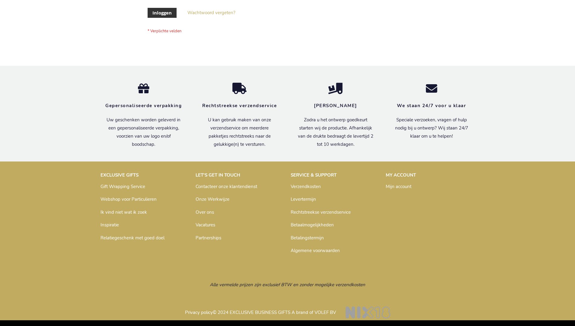
scroll to position [205, 0]
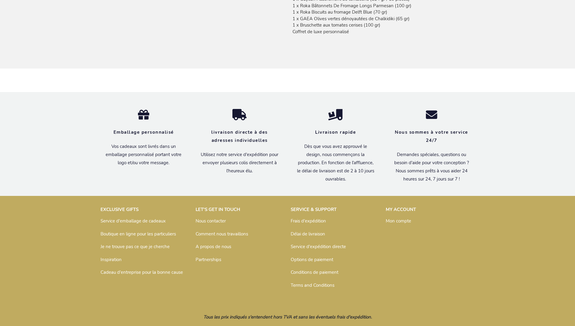
scroll to position [539, 0]
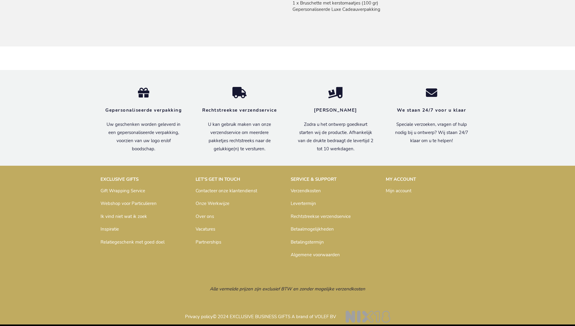
scroll to position [529, 0]
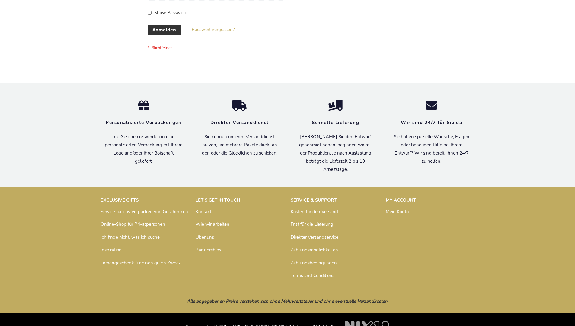
scroll to position [202, 0]
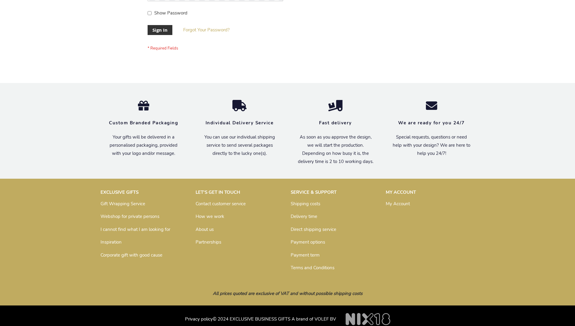
scroll to position [194, 0]
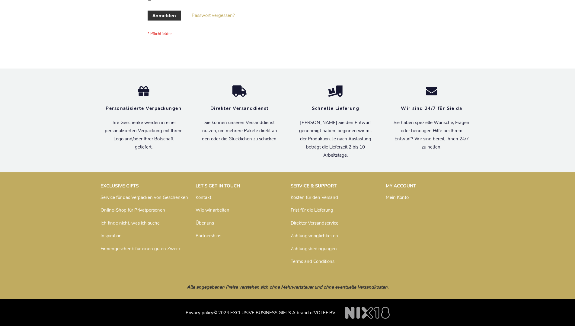
scroll to position [202, 0]
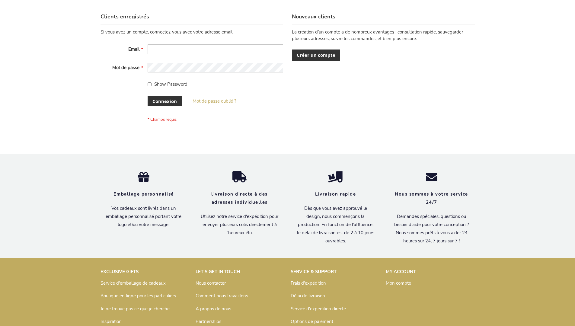
scroll to position [208, 0]
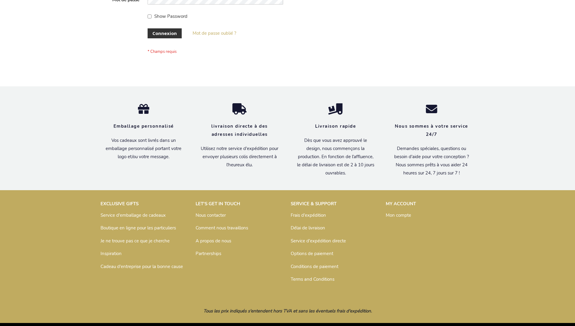
scroll to position [208, 0]
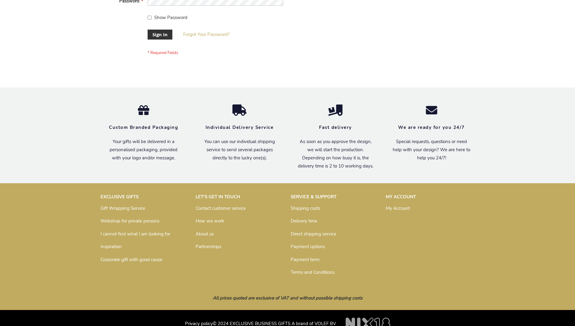
scroll to position [194, 0]
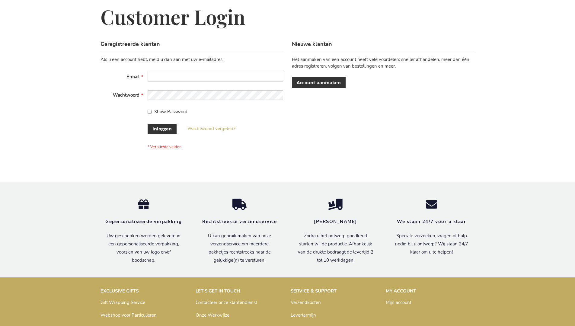
scroll to position [205, 0]
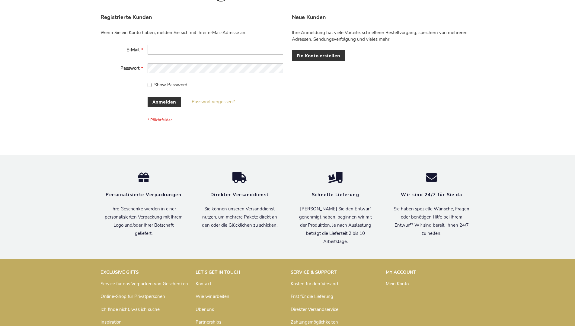
scroll to position [202, 0]
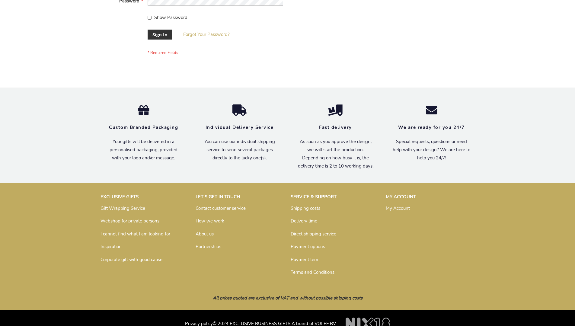
scroll to position [194, 0]
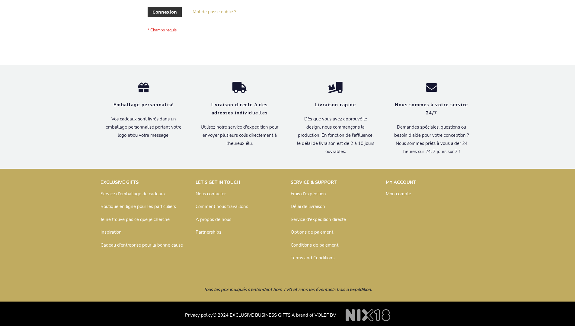
scroll to position [208, 0]
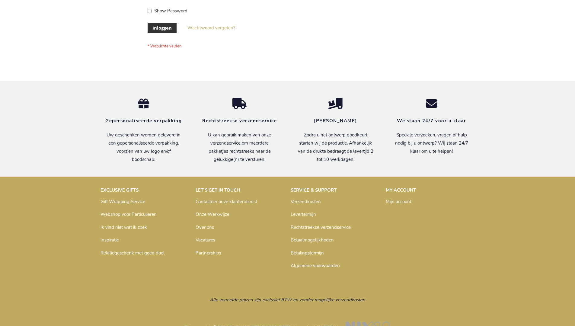
scroll to position [205, 0]
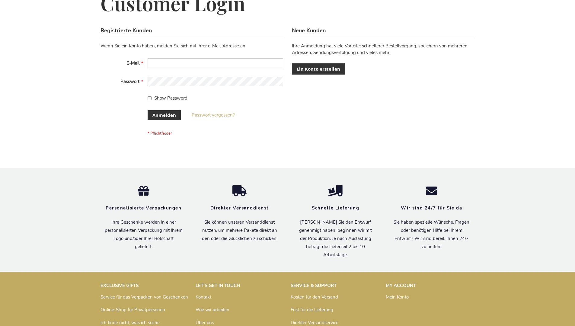
scroll to position [202, 0]
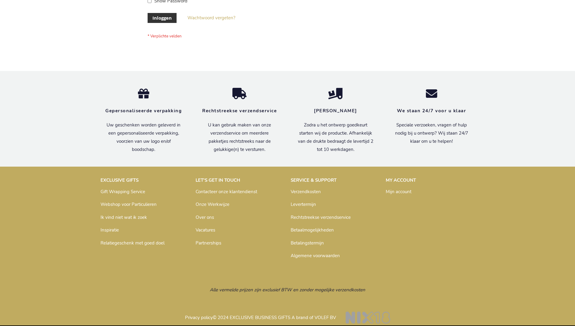
scroll to position [205, 0]
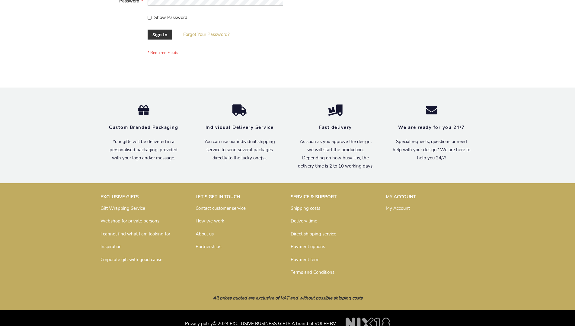
scroll to position [194, 0]
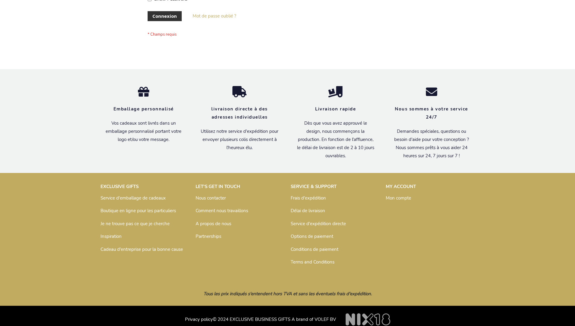
scroll to position [203, 0]
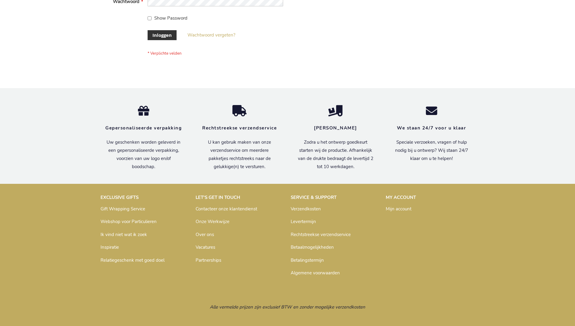
scroll to position [205, 0]
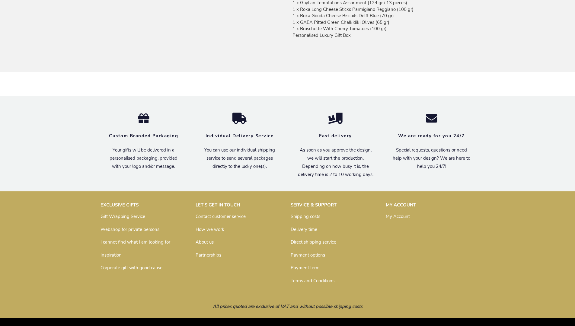
scroll to position [525, 0]
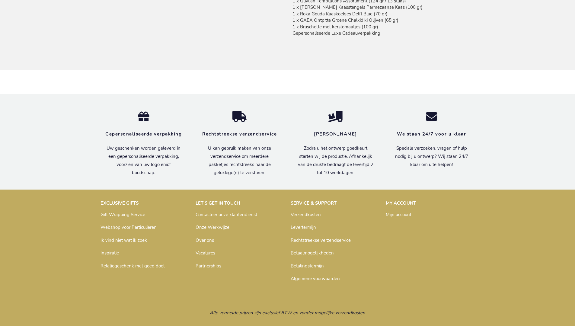
scroll to position [529, 0]
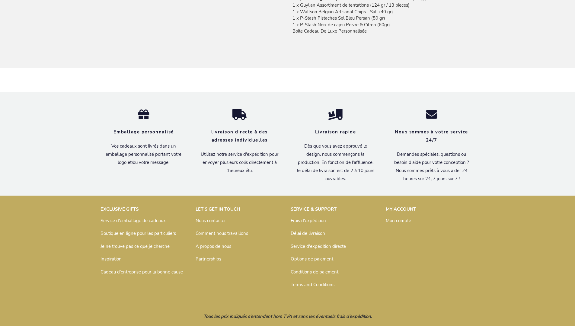
scroll to position [532, 0]
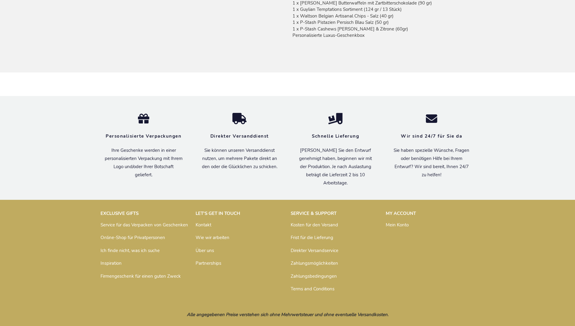
scroll to position [526, 0]
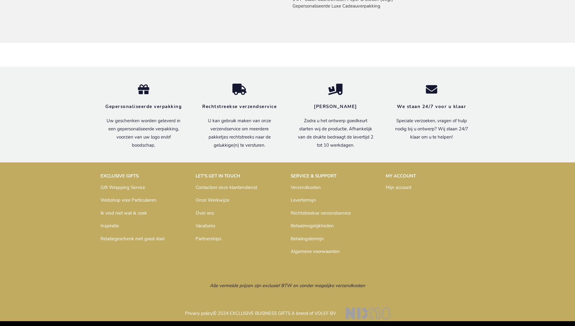
scroll to position [522, 0]
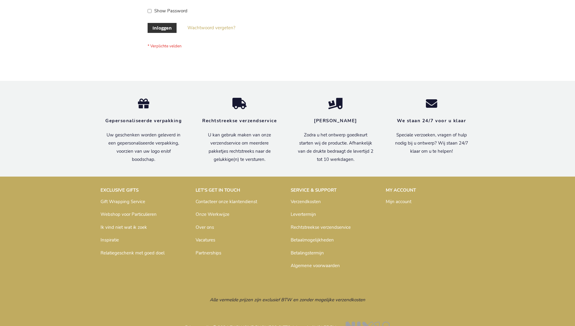
scroll to position [205, 0]
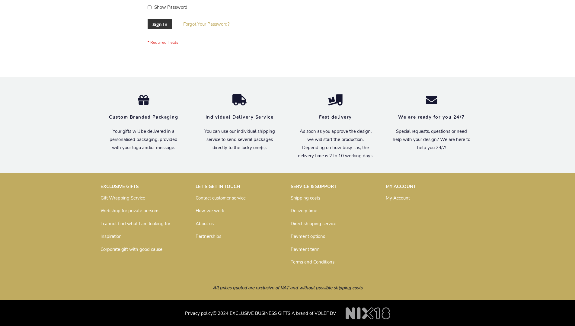
scroll to position [194, 0]
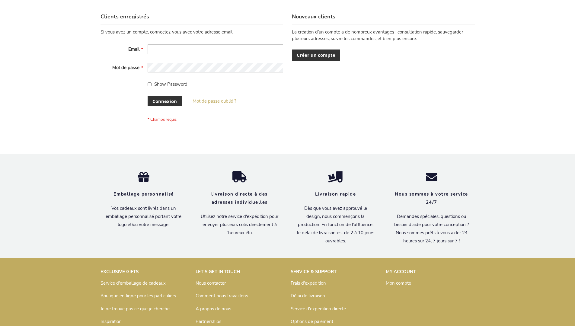
scroll to position [208, 0]
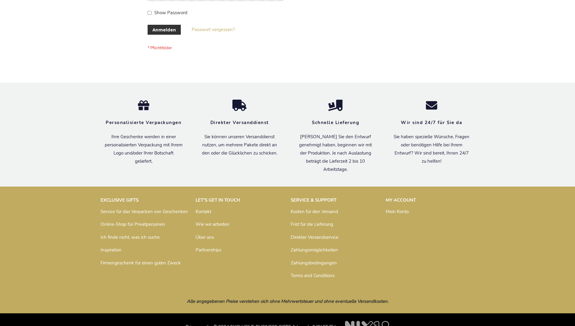
scroll to position [202, 0]
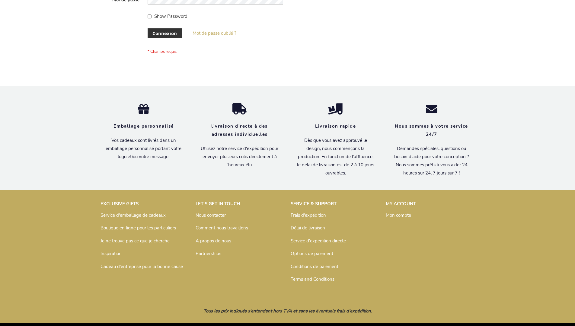
scroll to position [208, 0]
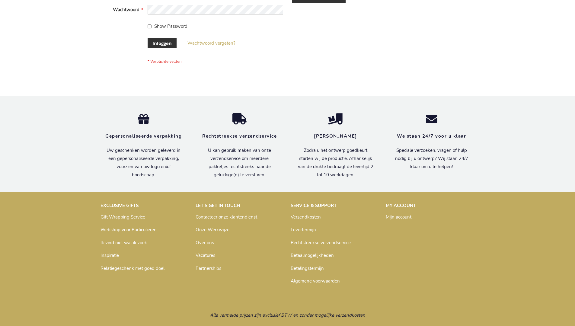
scroll to position [205, 0]
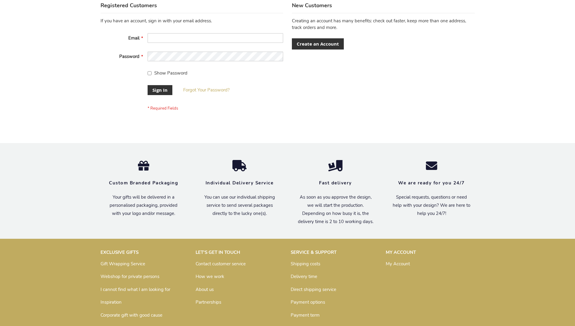
scroll to position [194, 0]
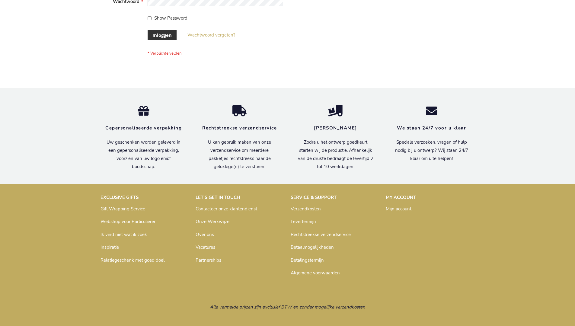
scroll to position [205, 0]
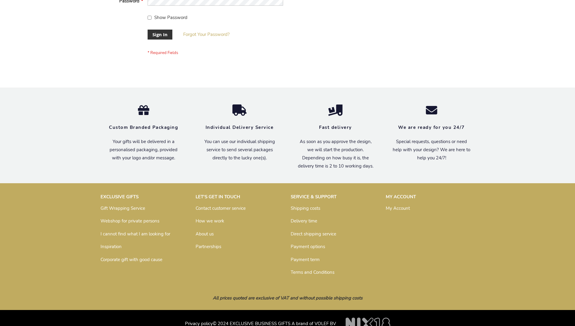
scroll to position [194, 0]
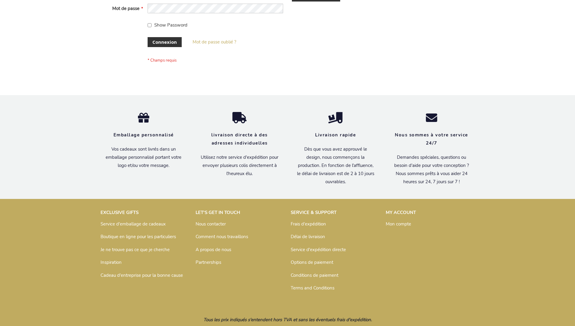
scroll to position [208, 0]
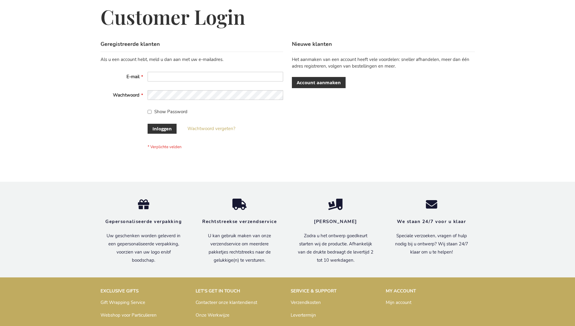
scroll to position [205, 0]
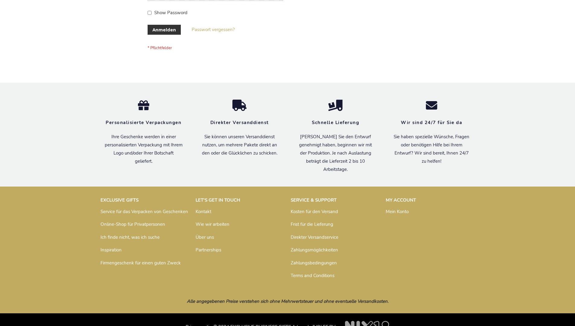
scroll to position [202, 0]
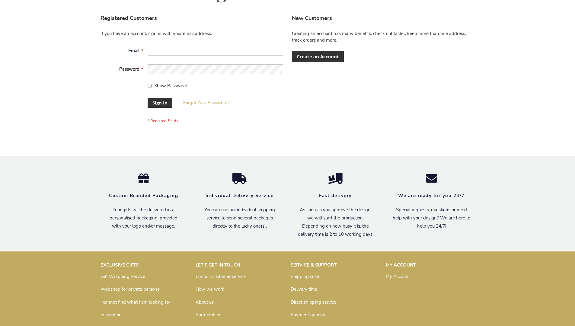
scroll to position [194, 0]
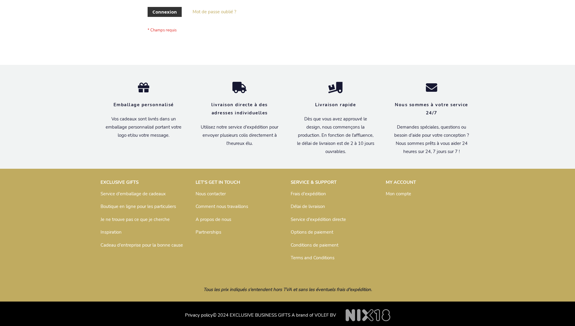
scroll to position [208, 0]
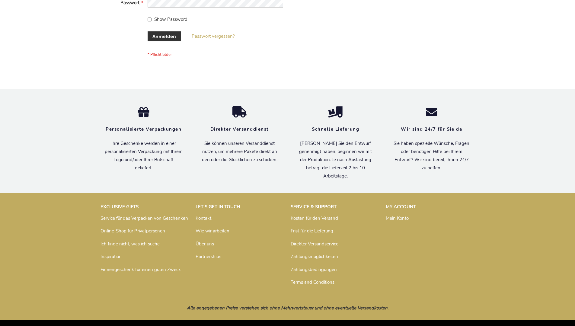
scroll to position [202, 0]
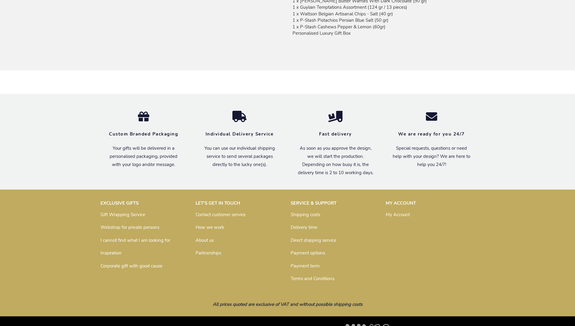
scroll to position [518, 0]
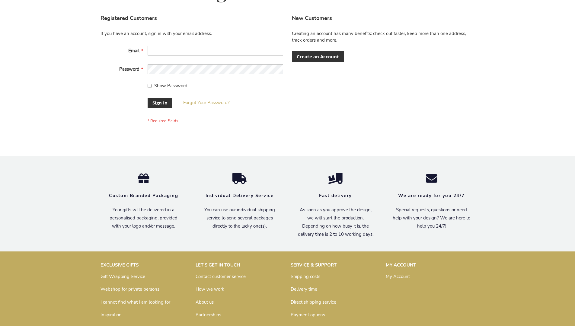
scroll to position [194, 0]
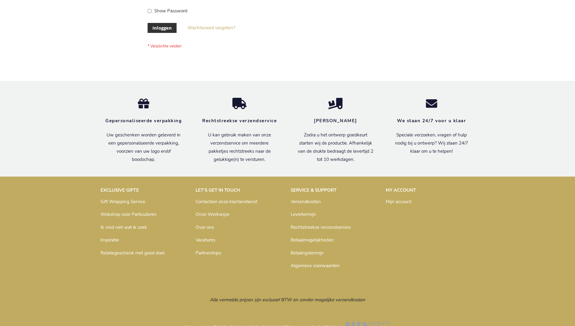
scroll to position [205, 0]
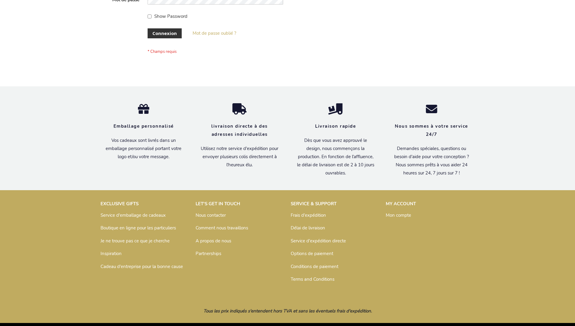
scroll to position [208, 0]
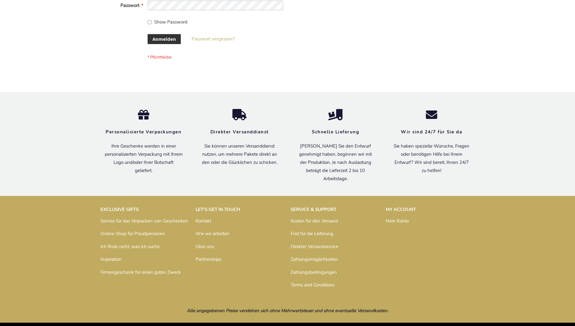
scroll to position [197, 0]
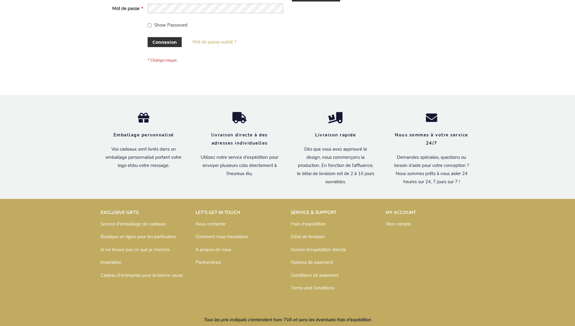
scroll to position [208, 0]
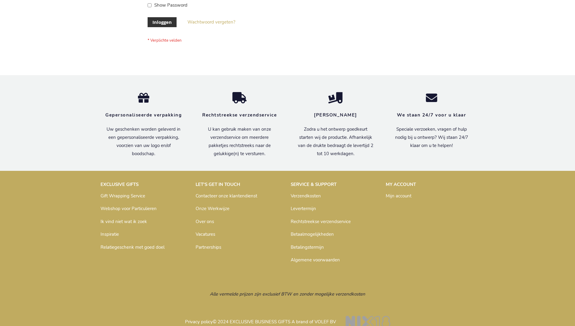
scroll to position [205, 0]
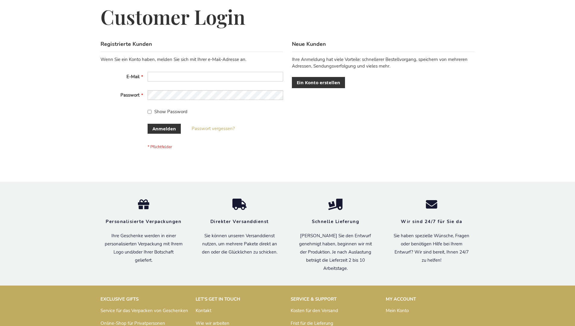
scroll to position [202, 0]
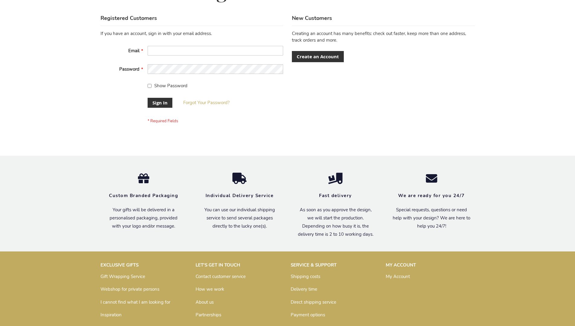
scroll to position [194, 0]
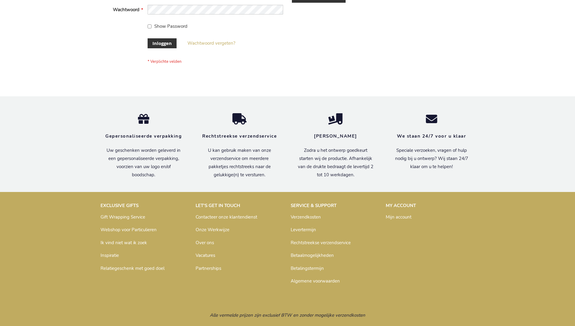
scroll to position [205, 0]
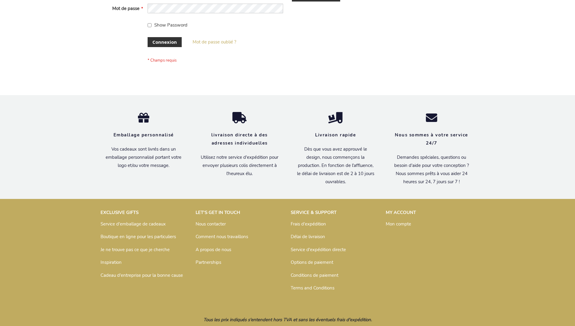
scroll to position [208, 0]
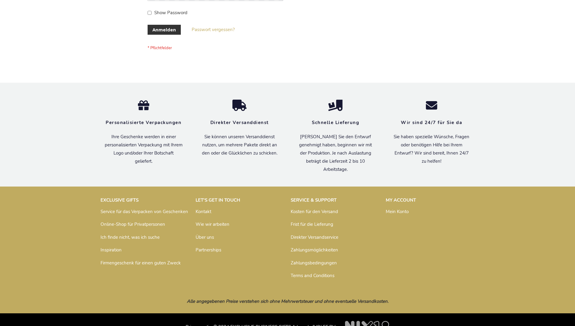
scroll to position [202, 0]
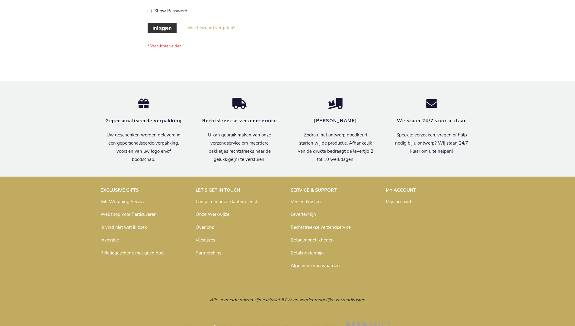
scroll to position [205, 0]
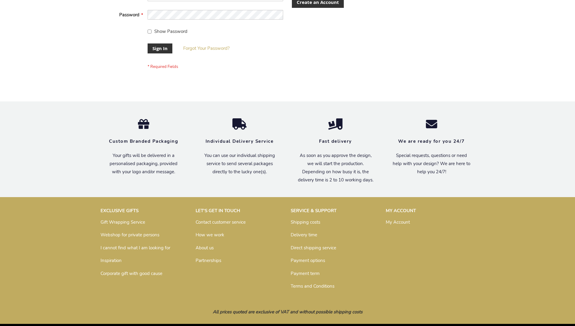
scroll to position [194, 0]
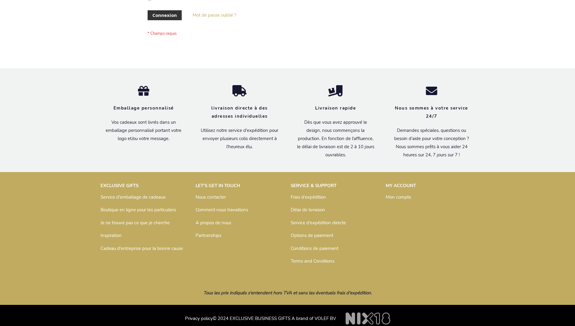
scroll to position [208, 0]
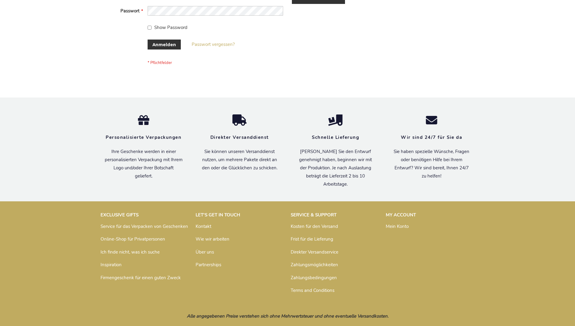
scroll to position [202, 0]
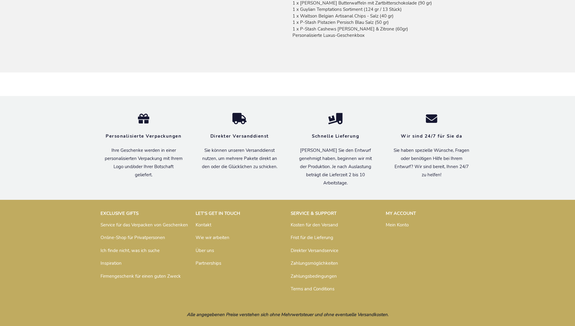
scroll to position [526, 0]
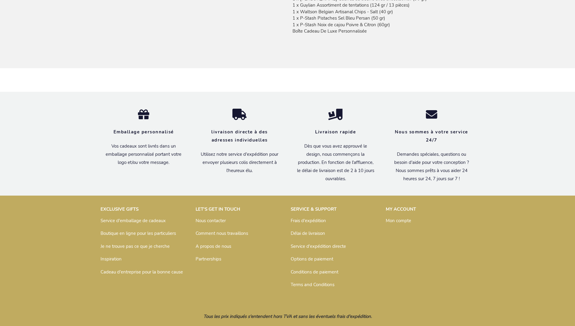
scroll to position [532, 0]
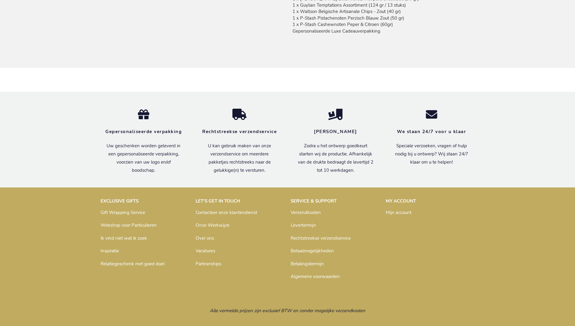
scroll to position [522, 0]
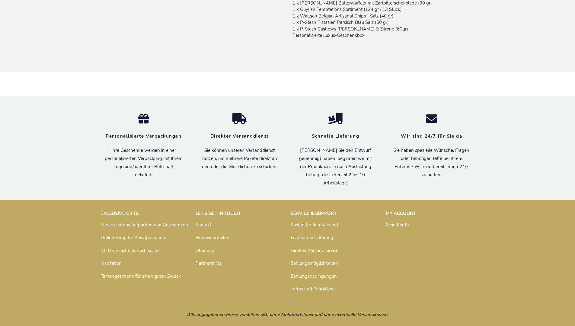
scroll to position [526, 0]
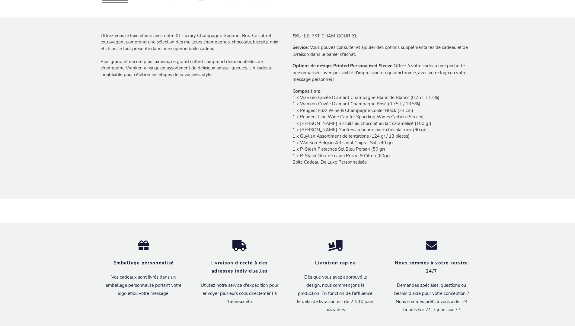
scroll to position [532, 0]
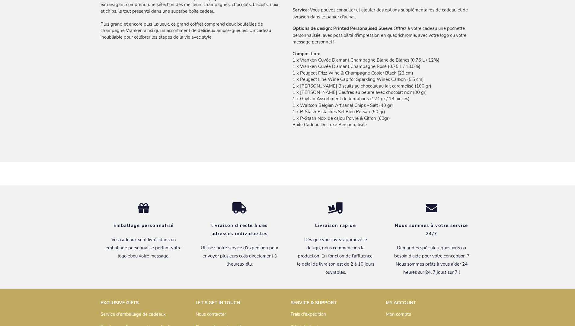
scroll to position [532, 0]
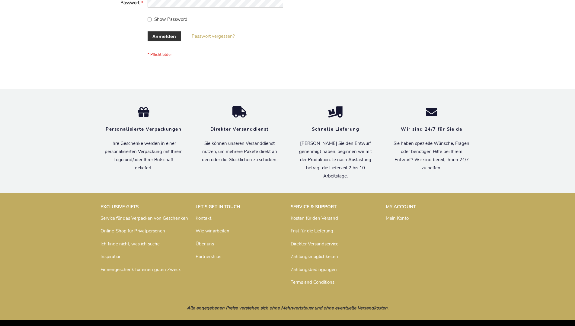
scroll to position [202, 0]
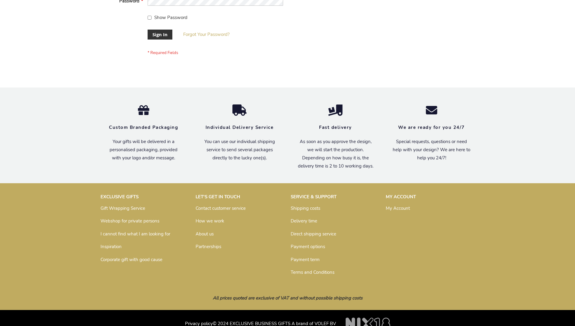
scroll to position [194, 0]
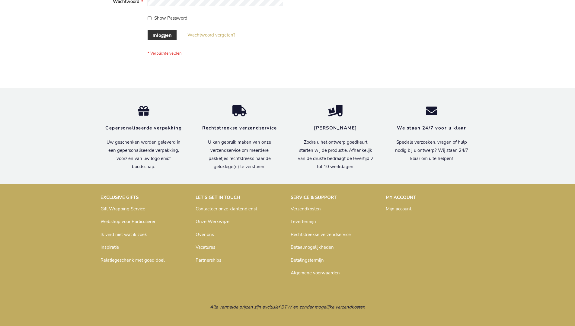
scroll to position [205, 0]
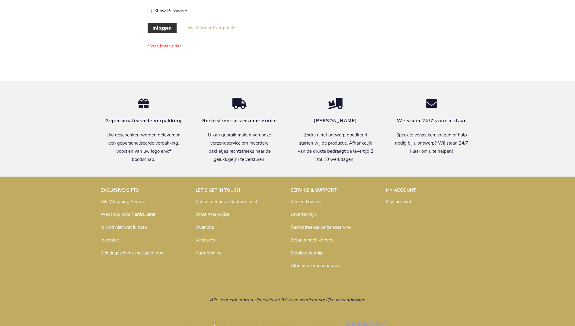
scroll to position [205, 0]
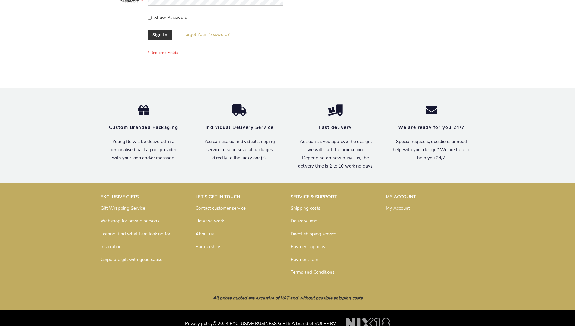
scroll to position [194, 0]
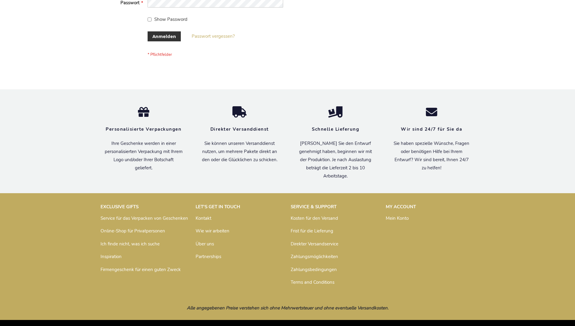
scroll to position [202, 0]
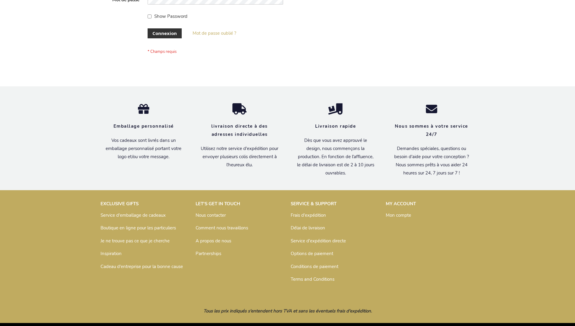
scroll to position [208, 0]
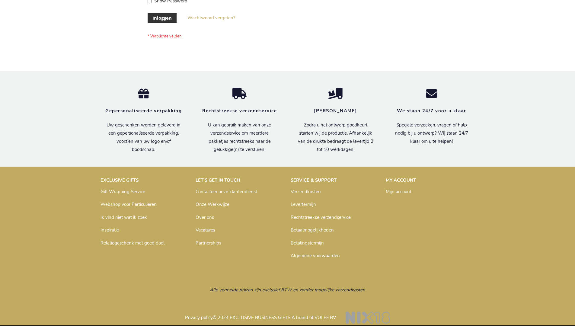
scroll to position [205, 0]
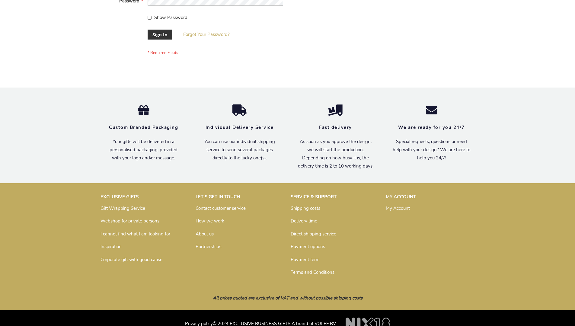
scroll to position [194, 0]
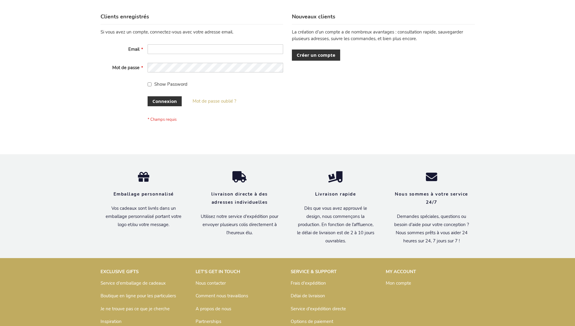
scroll to position [208, 0]
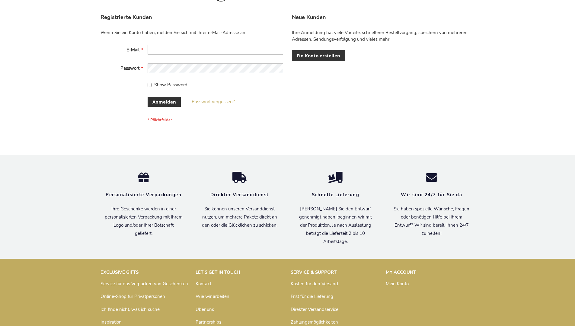
scroll to position [202, 0]
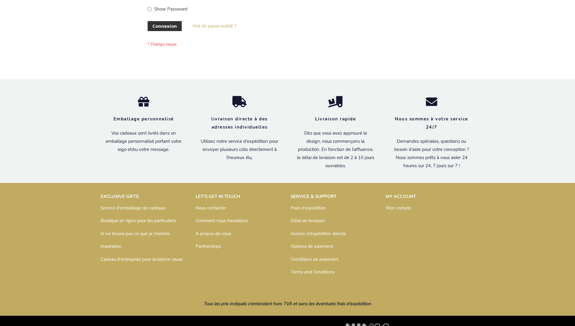
scroll to position [208, 0]
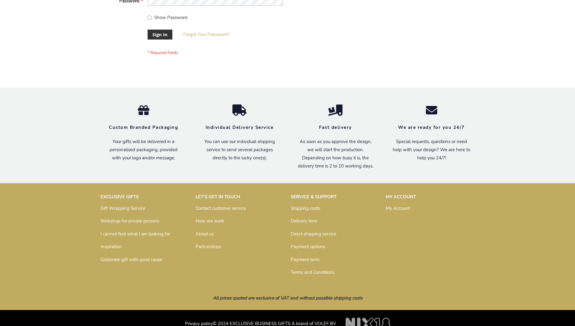
scroll to position [194, 0]
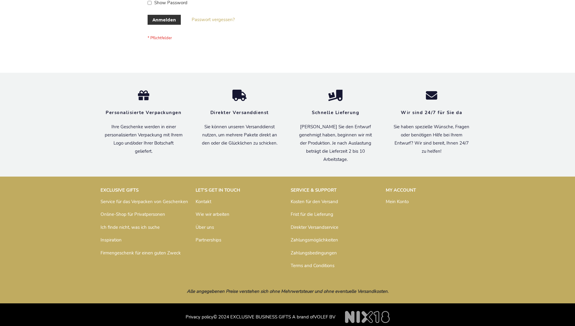
scroll to position [202, 0]
